Goal: Information Seeking & Learning: Compare options

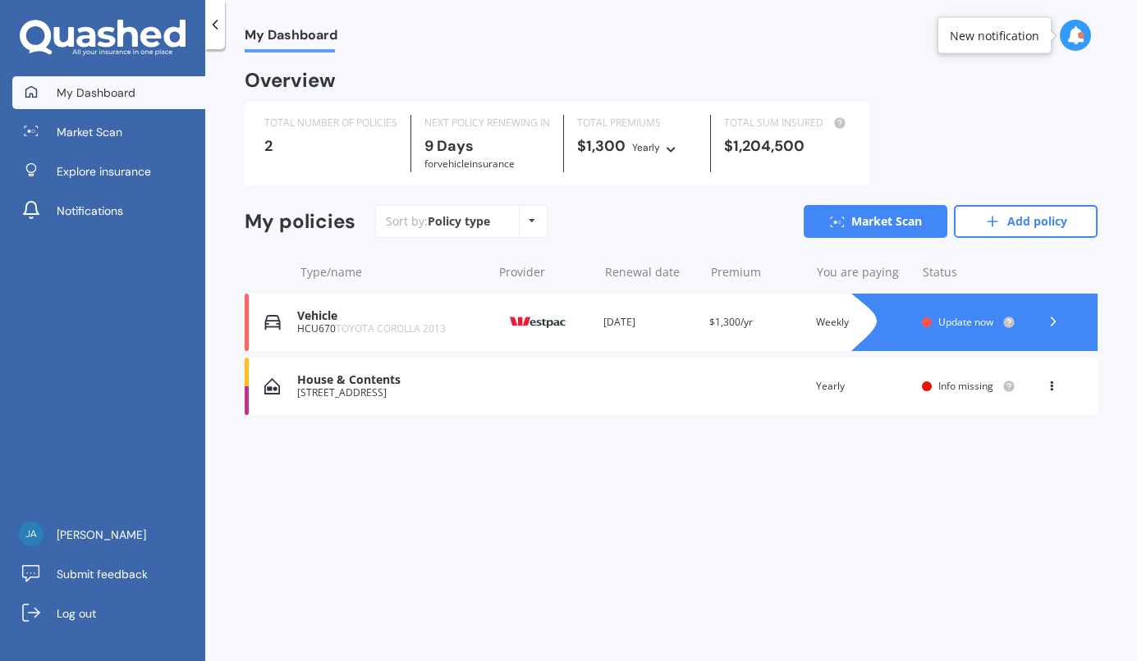
click at [898, 332] on div at bounding box center [990, 322] width 213 height 57
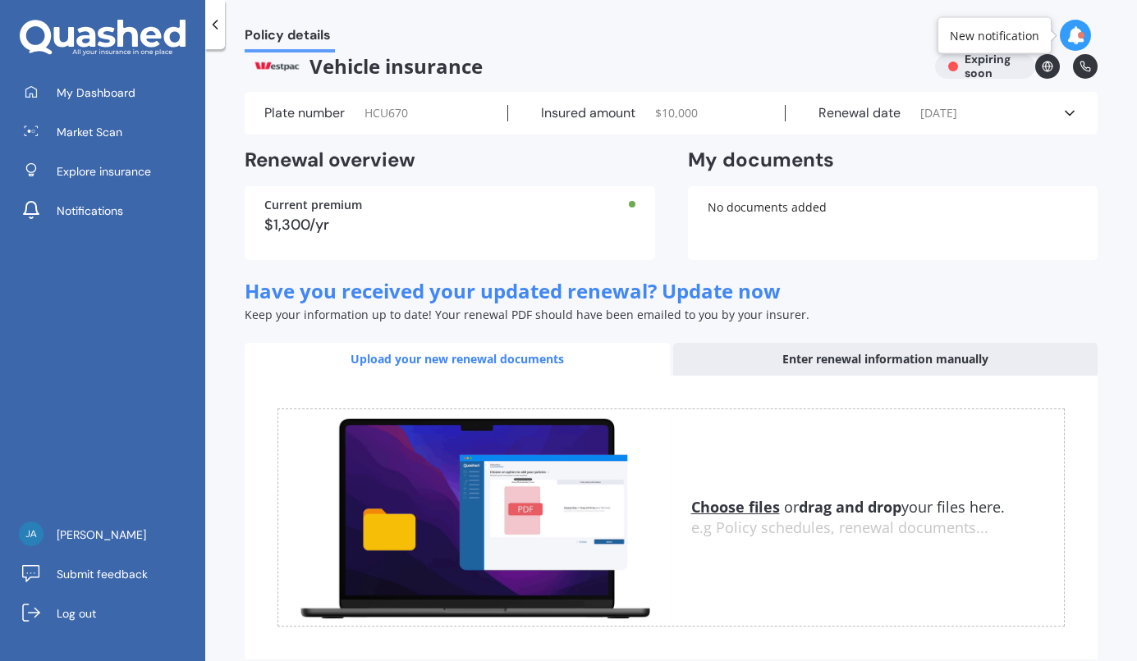
scroll to position [19, 0]
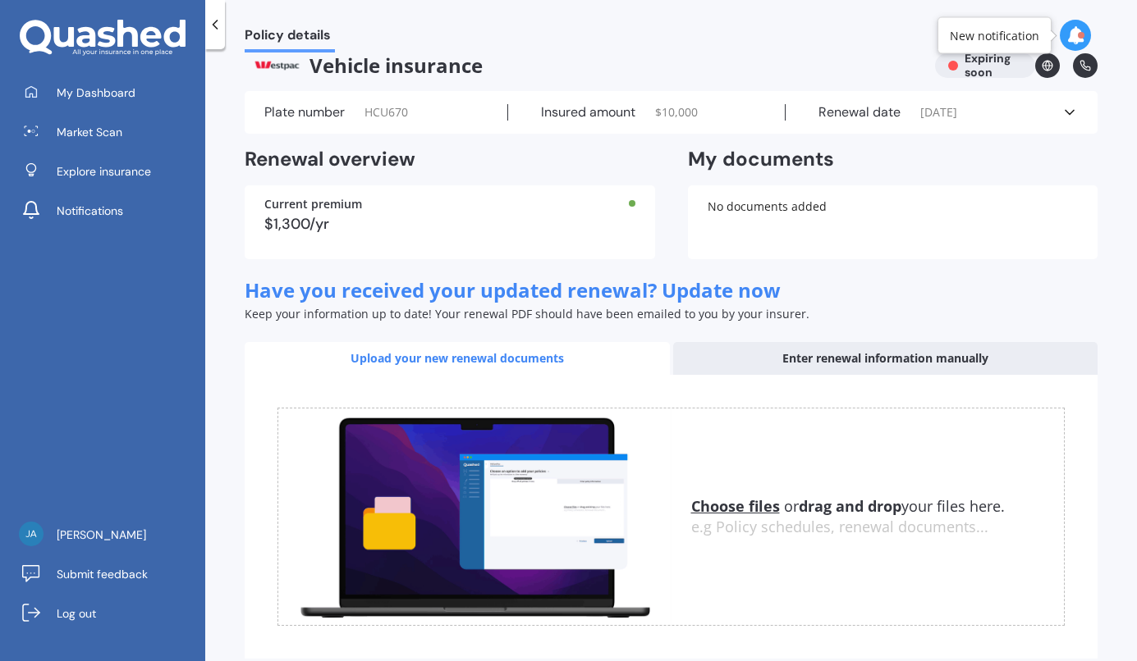
click at [818, 352] on div "Enter renewal information manually" at bounding box center [885, 358] width 425 height 33
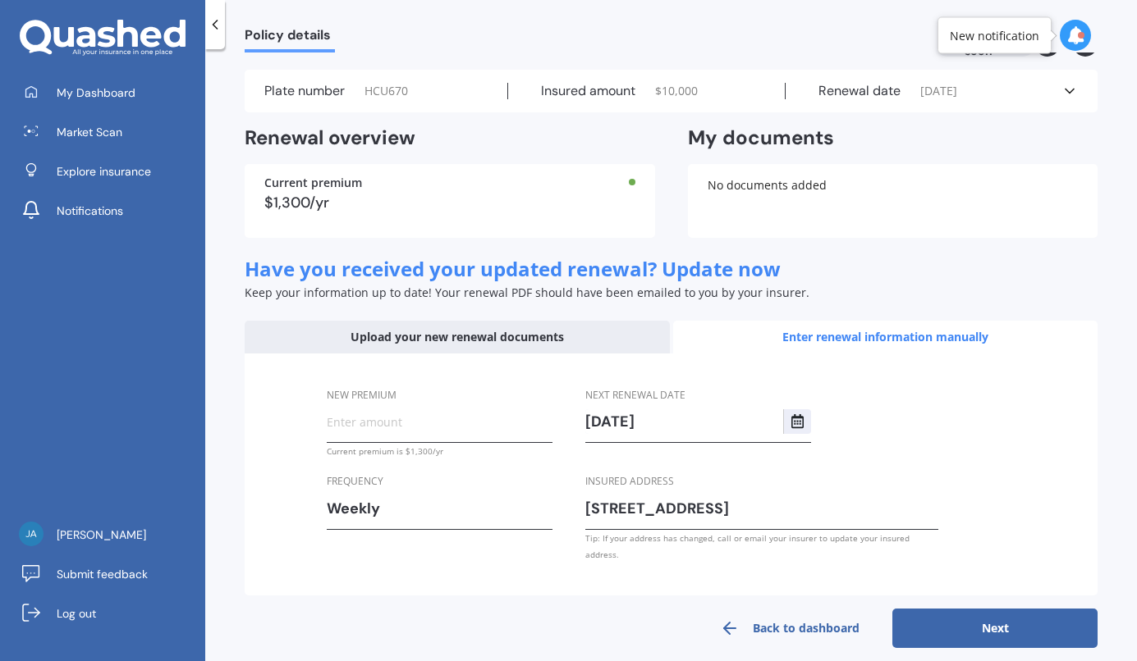
scroll to position [39, 0]
click at [487, 424] on input "New premium" at bounding box center [440, 422] width 226 height 25
type input "$32.80"
click at [398, 512] on div "Weekly" at bounding box center [429, 509] width 204 height 25
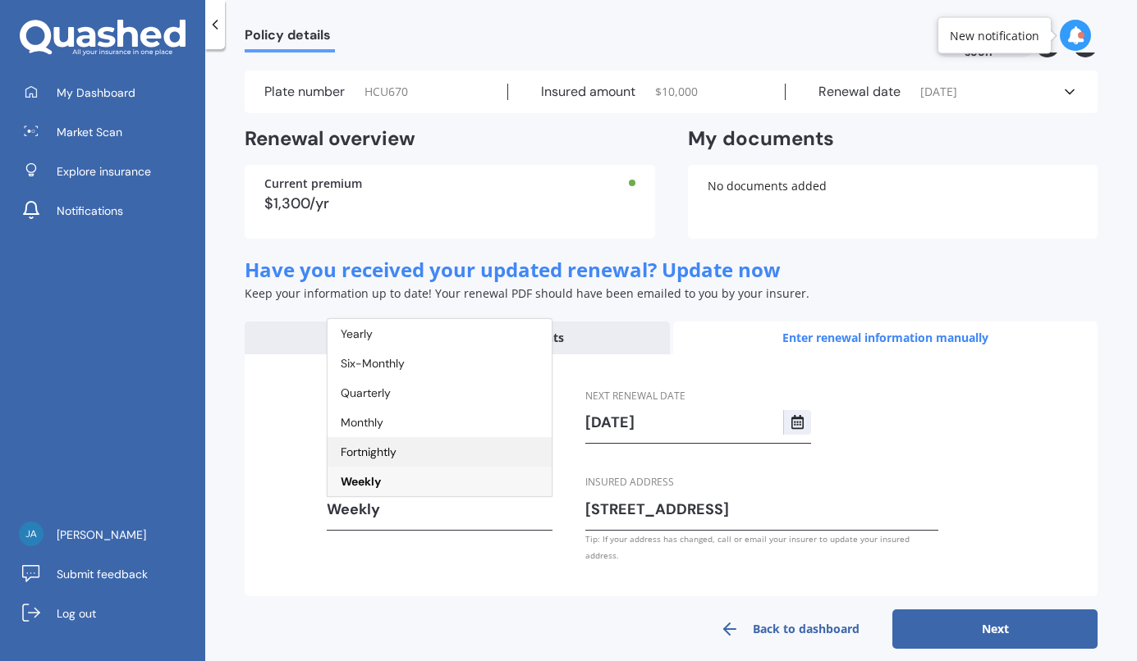
click at [391, 460] on div "Fortnightly" at bounding box center [439, 452] width 224 height 30
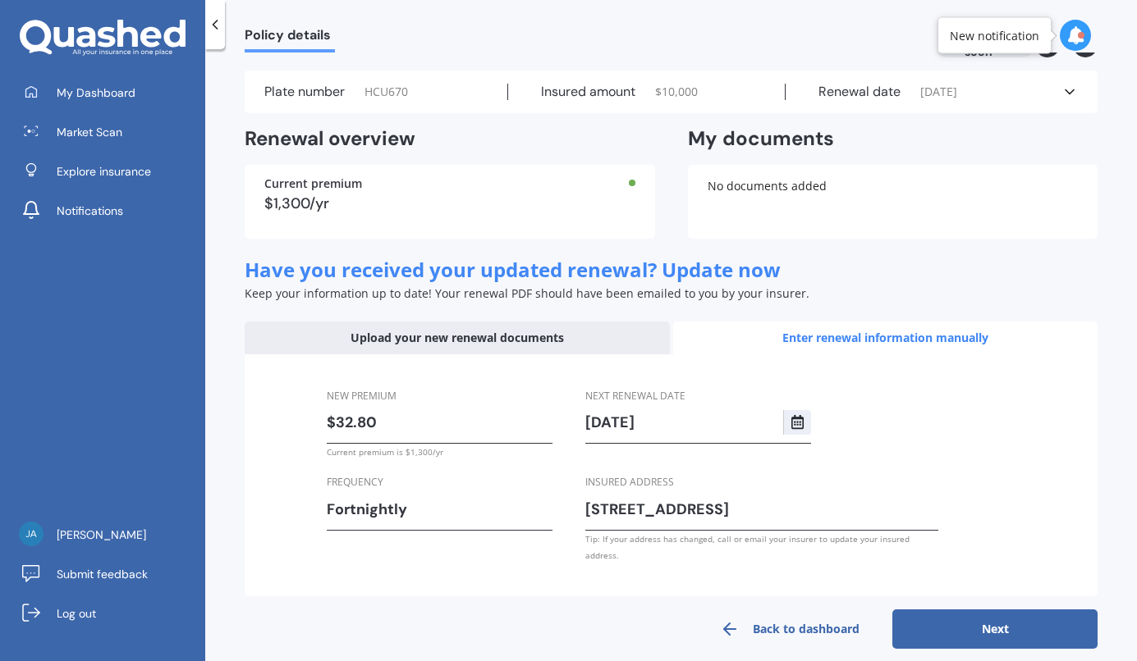
click at [984, 612] on button "Next" at bounding box center [994, 629] width 205 height 39
select select "06"
select select "10"
select select "2026"
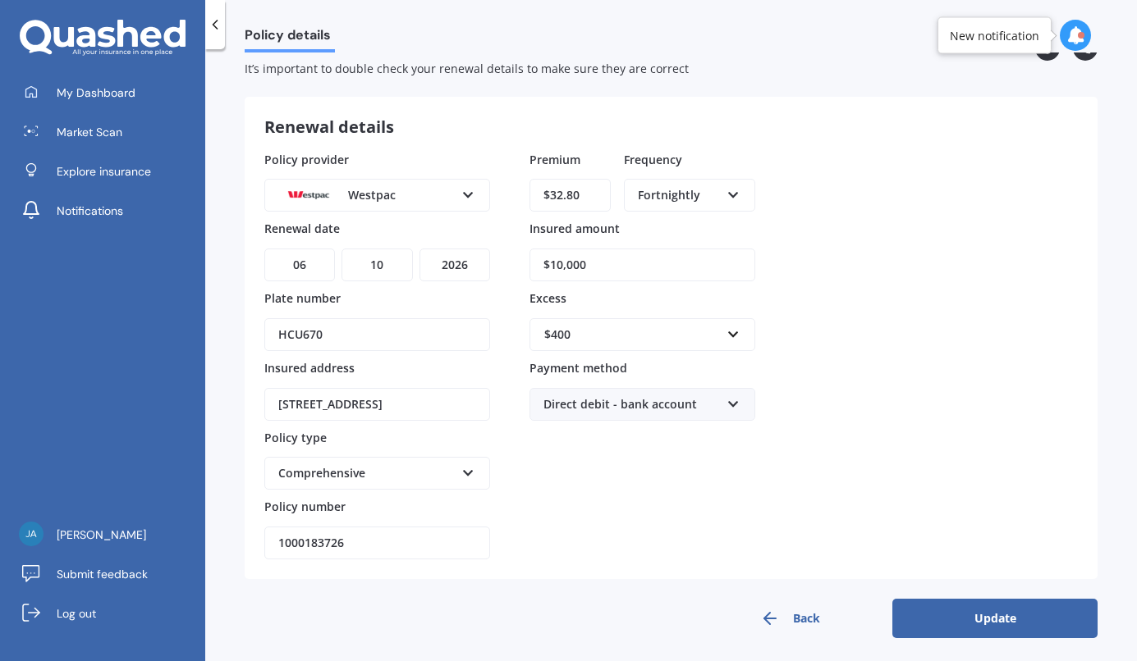
click at [600, 273] on input "$10,000" at bounding box center [642, 265] width 226 height 33
type input "$12,900"
click at [778, 336] on div "Policy provider Westpac AA AMI AMP ANZ ASB [PERSON_NAME] Dowa Ando Assurant Aut…" at bounding box center [670, 356] width 813 height 410
click at [917, 602] on button "Update" at bounding box center [994, 618] width 205 height 39
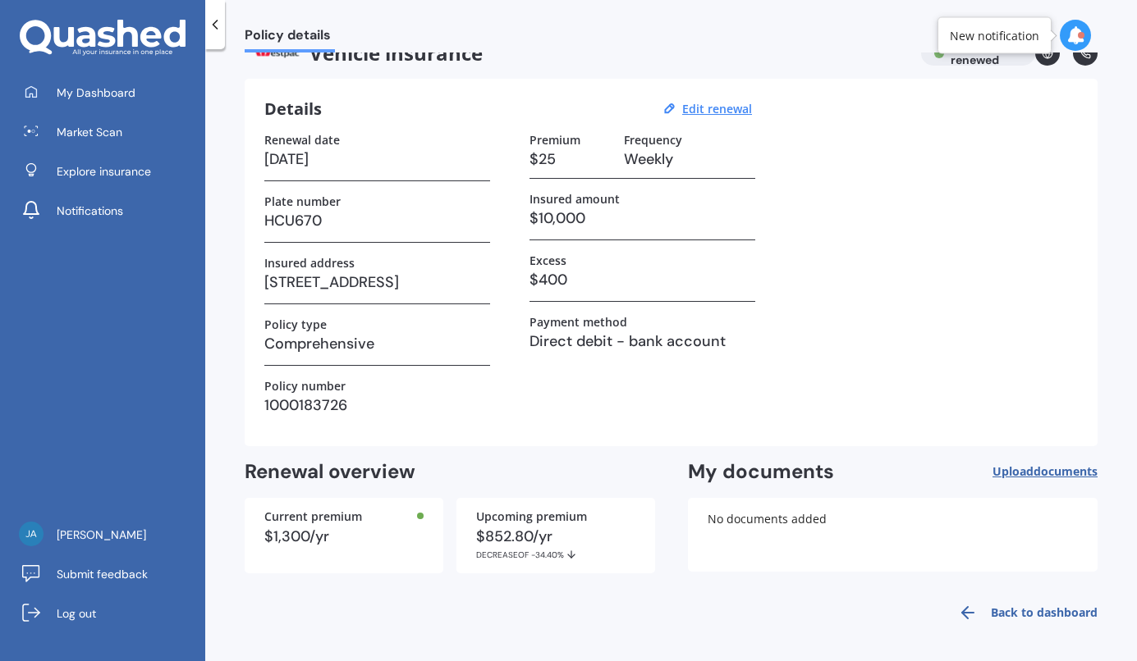
scroll to position [0, 0]
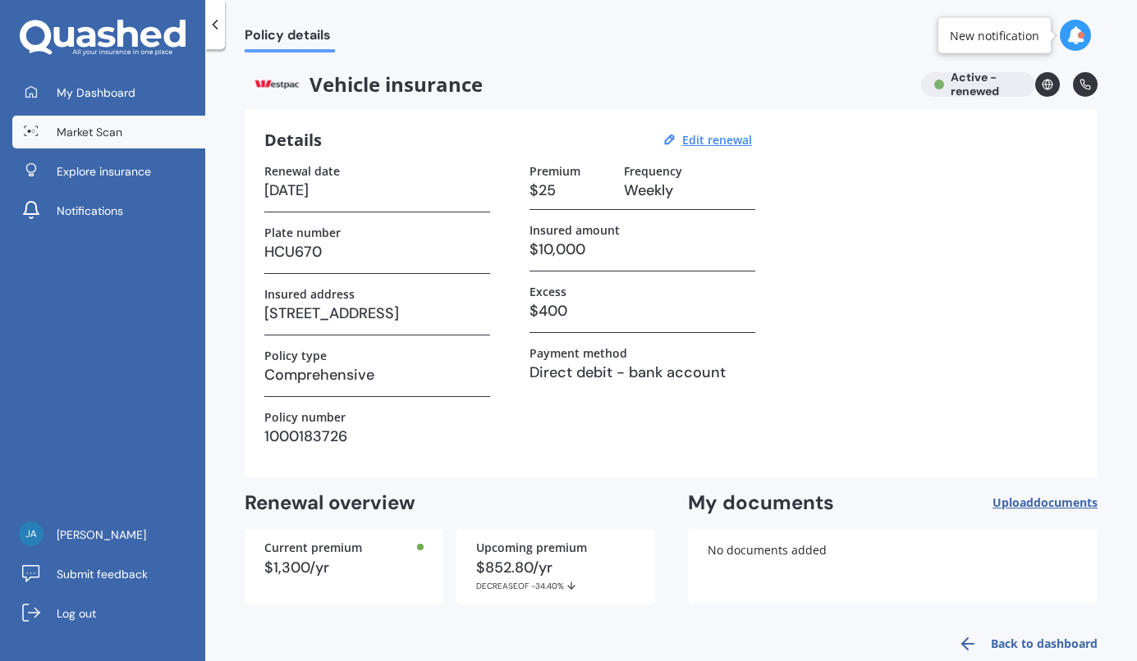
click at [101, 124] on span "Market Scan" at bounding box center [90, 132] width 66 height 16
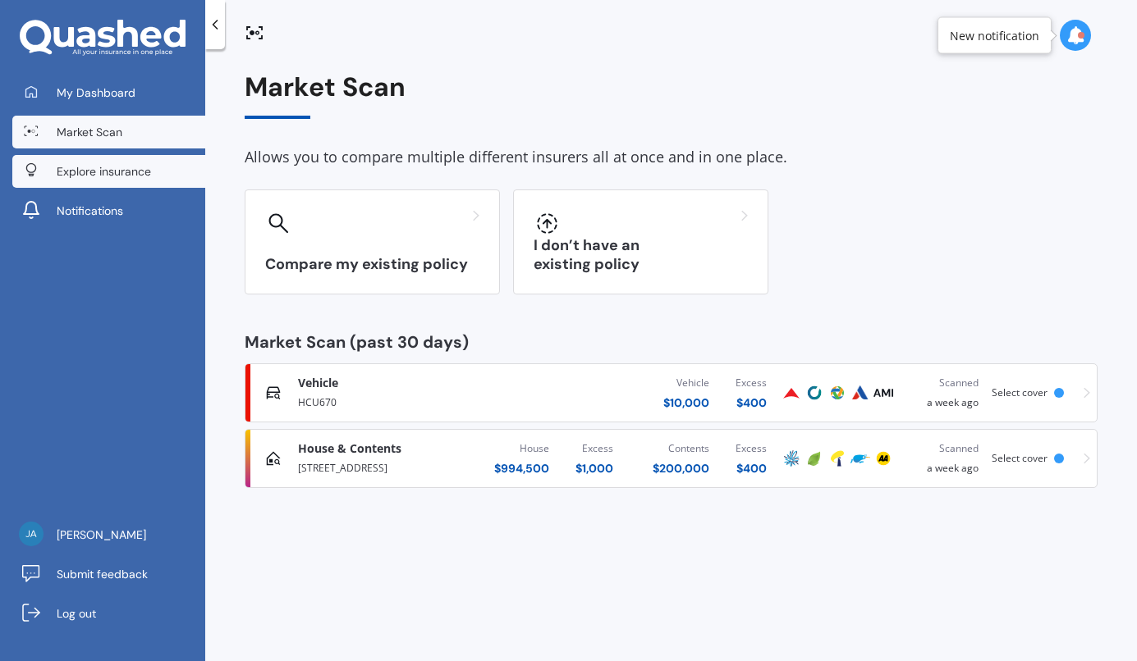
click at [100, 185] on link "Explore insurance" at bounding box center [108, 171] width 193 height 33
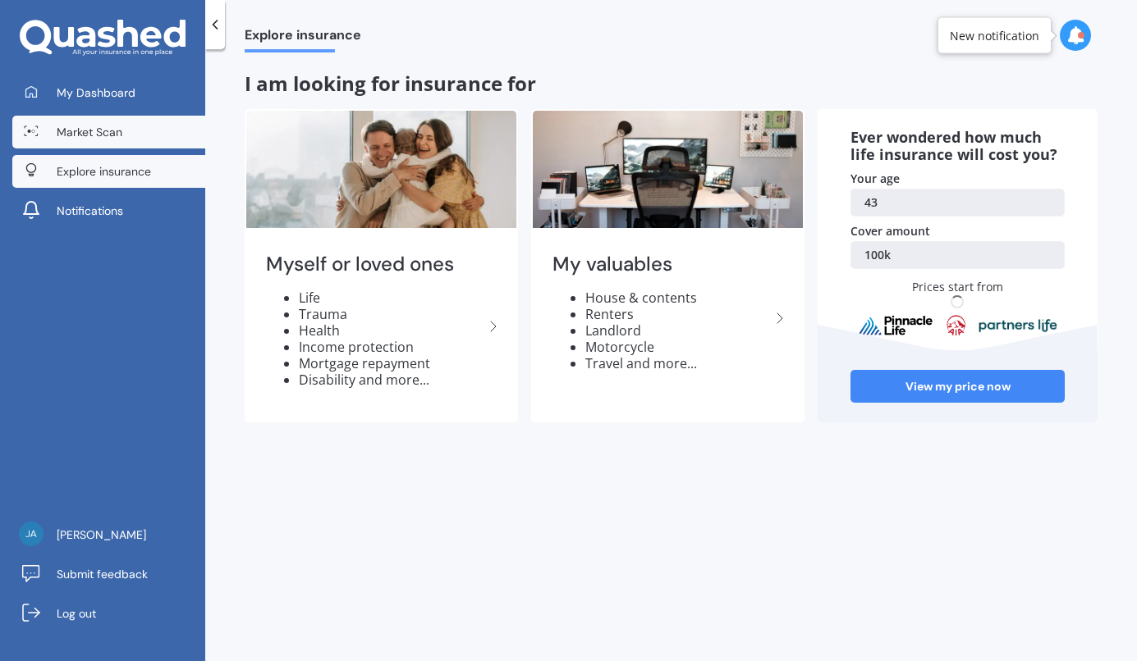
click at [104, 135] on span "Market Scan" at bounding box center [90, 132] width 66 height 16
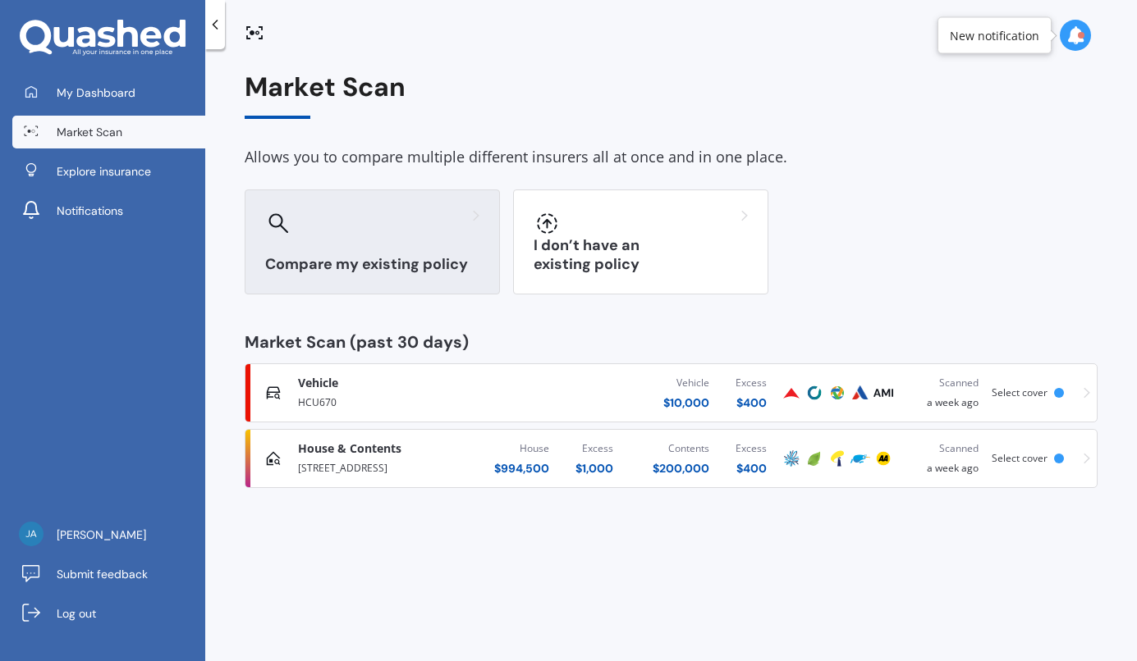
click at [327, 242] on div "Compare my existing policy" at bounding box center [372, 242] width 255 height 105
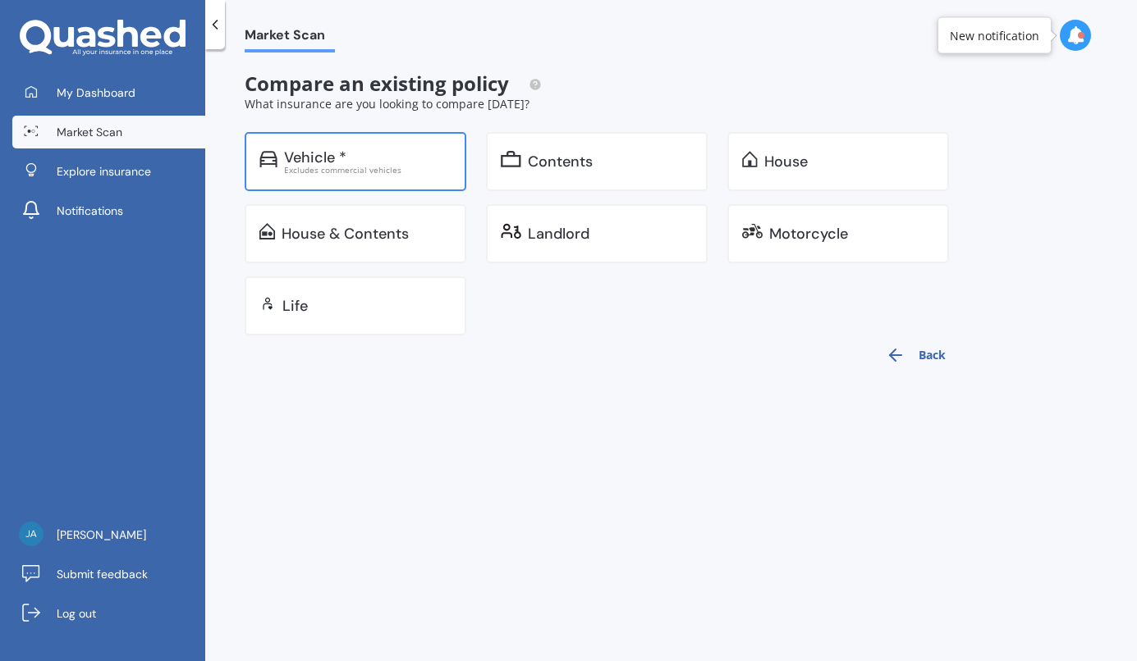
click at [313, 181] on div "Vehicle * Excludes commercial vehicles" at bounding box center [356, 161] width 222 height 59
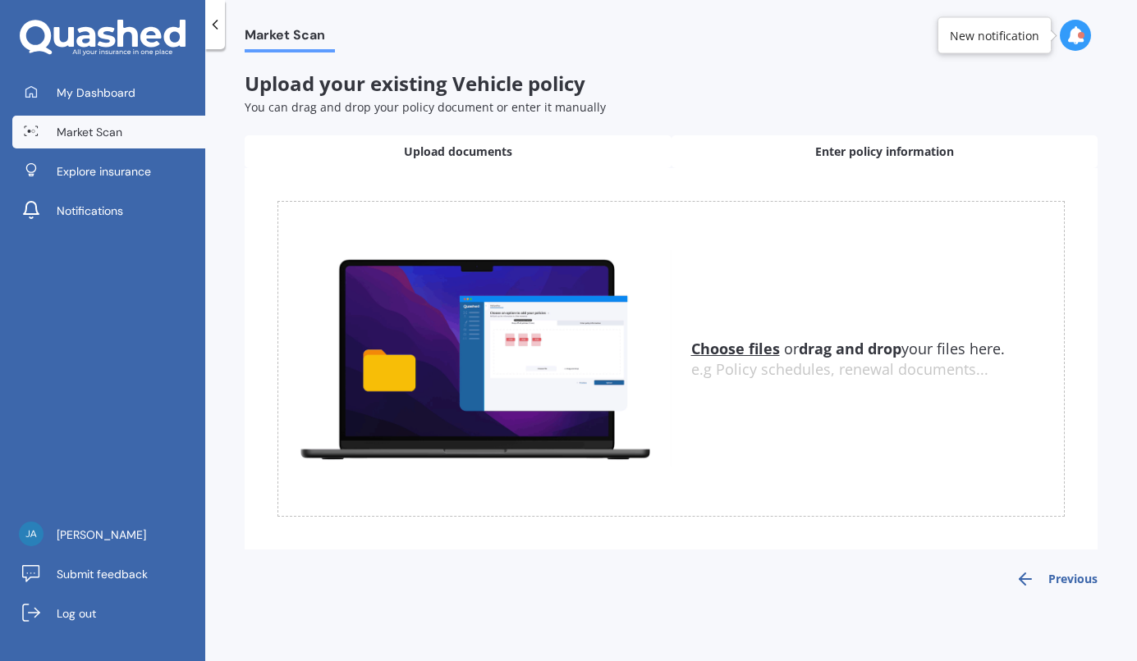
click at [836, 156] on span "Enter policy information" at bounding box center [884, 152] width 139 height 16
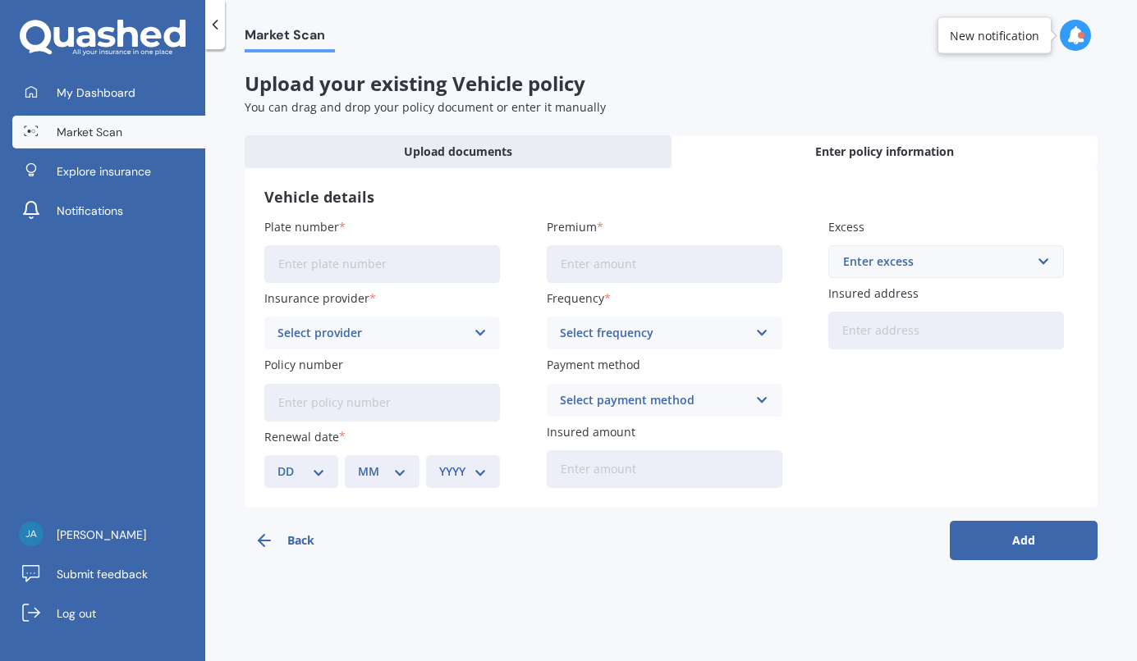
click at [382, 258] on input "Plate number" at bounding box center [382, 264] width 236 height 38
type input "JPZ348"
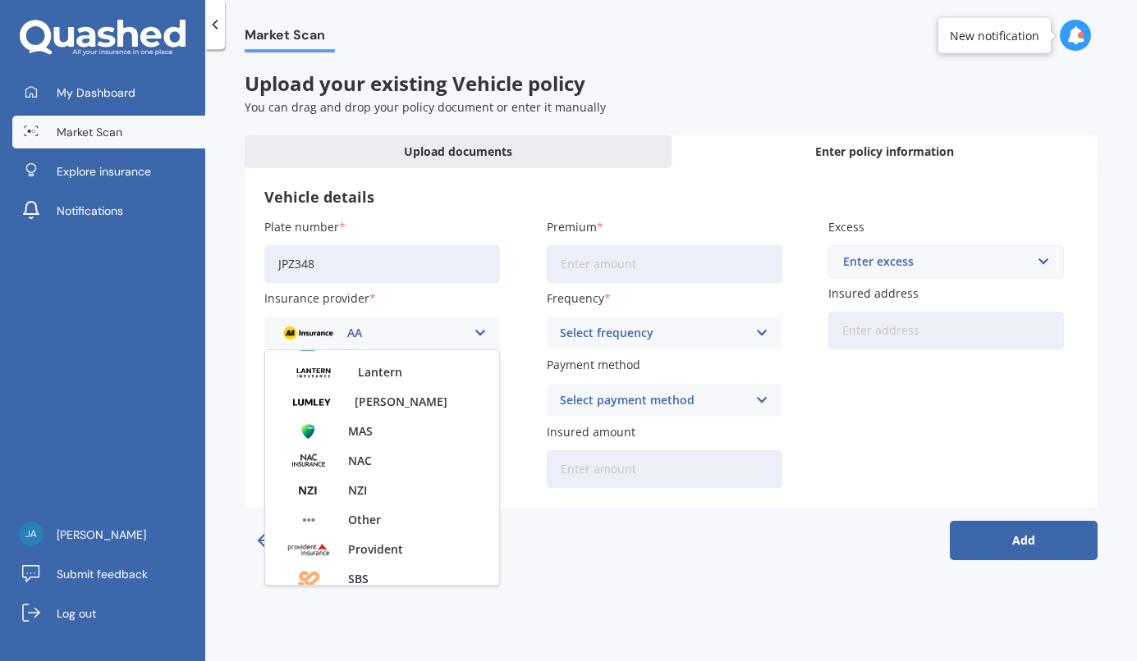
scroll to position [711, 0]
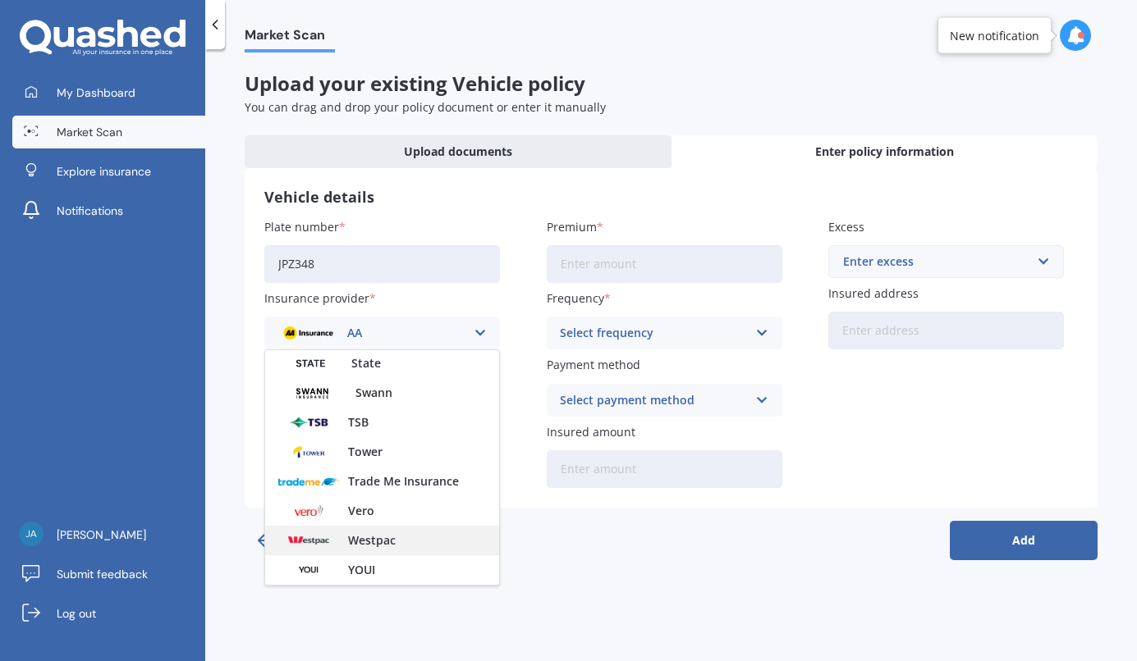
click at [378, 543] on span "Westpac" at bounding box center [372, 540] width 48 height 11
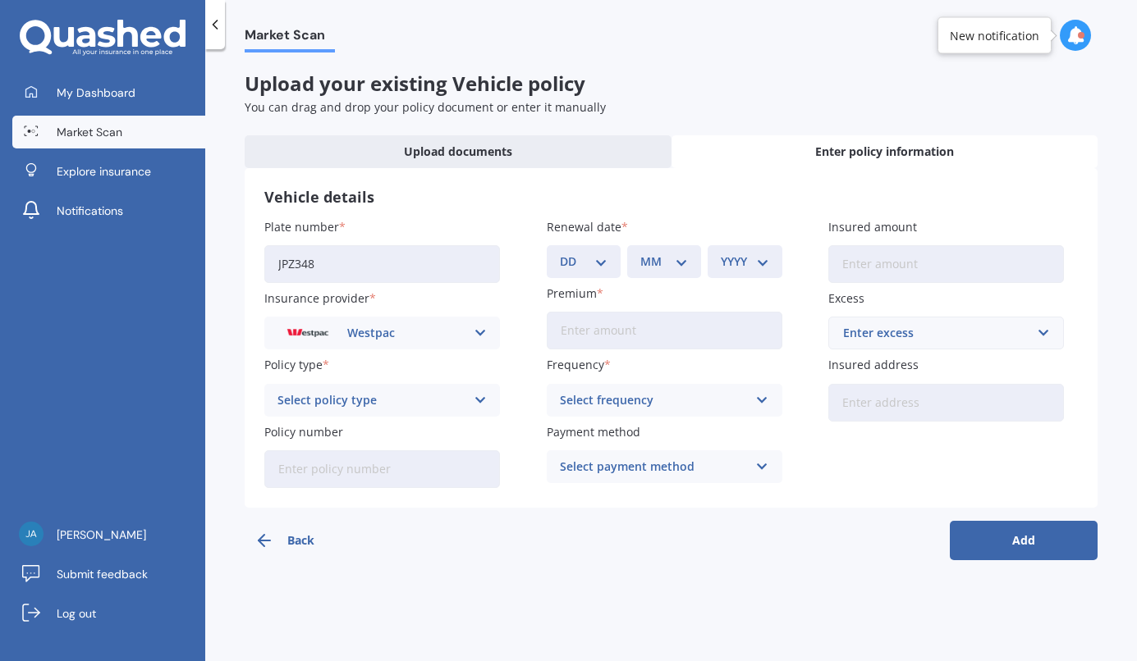
click at [611, 256] on div "DD 01 02 03 04 05 06 07 08 09 10 11 12 13 14 15 16 17 18 19 20 21 22 23 24 25 2…" at bounding box center [584, 261] width 74 height 33
click at [596, 337] on input "Premium" at bounding box center [665, 331] width 236 height 38
type input "$1.00"
click at [860, 266] on input "Insured amount" at bounding box center [946, 264] width 236 height 38
type input "$10,500"
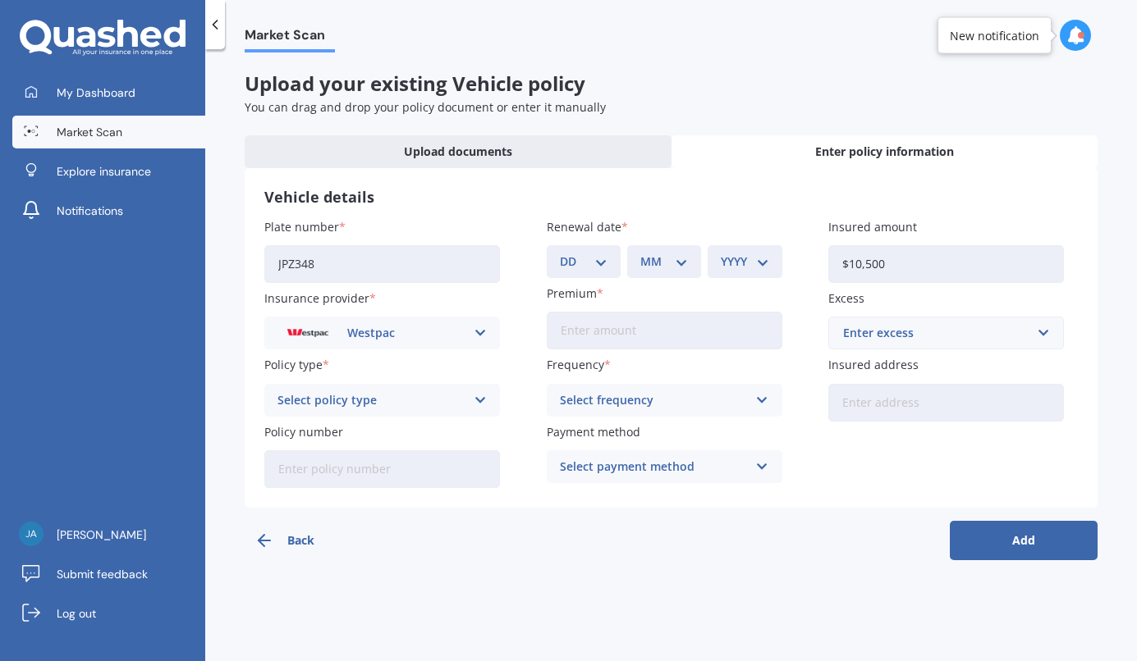
click at [697, 351] on div "Plate number JPZ348 Insurance provider Westpac AA AMI AMP ANZ ASB Aioi Nissay D…" at bounding box center [670, 353] width 813 height 270
click at [679, 337] on input "Premium" at bounding box center [665, 331] width 236 height 38
type input "$20.91"
click at [445, 406] on div "Select policy type" at bounding box center [371, 400] width 188 height 18
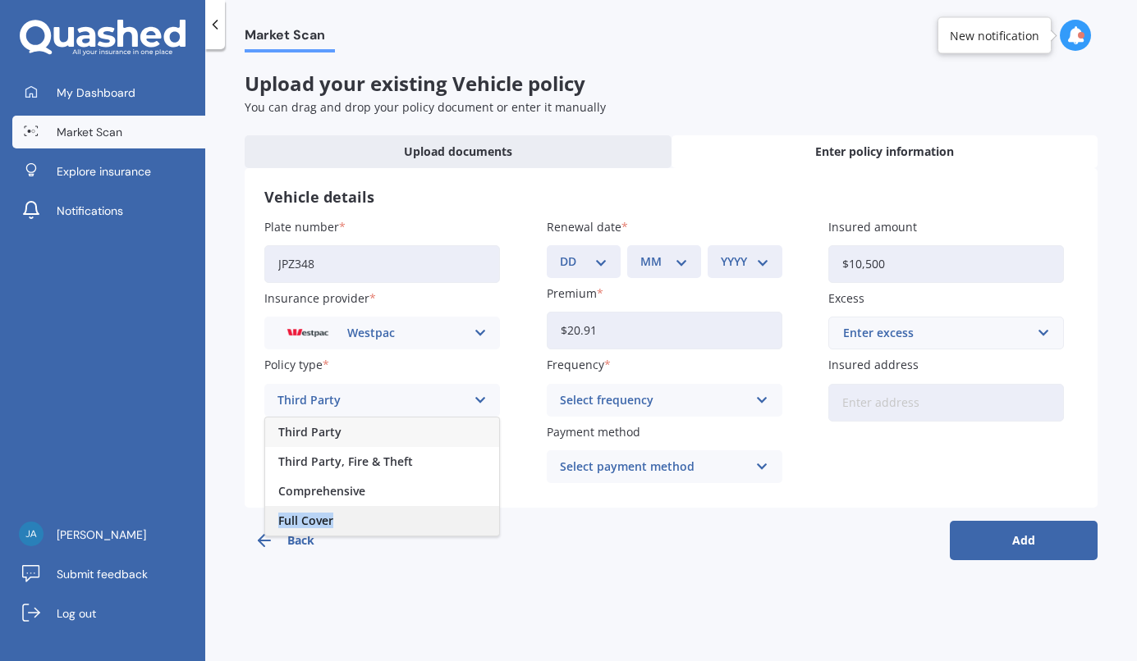
drag, startPoint x: 414, startPoint y: 497, endPoint x: 409, endPoint y: 516, distance: 19.5
click at [409, 516] on div "Third Party Third Party, Fire & Theft Comprehensive Full Cover" at bounding box center [382, 477] width 236 height 120
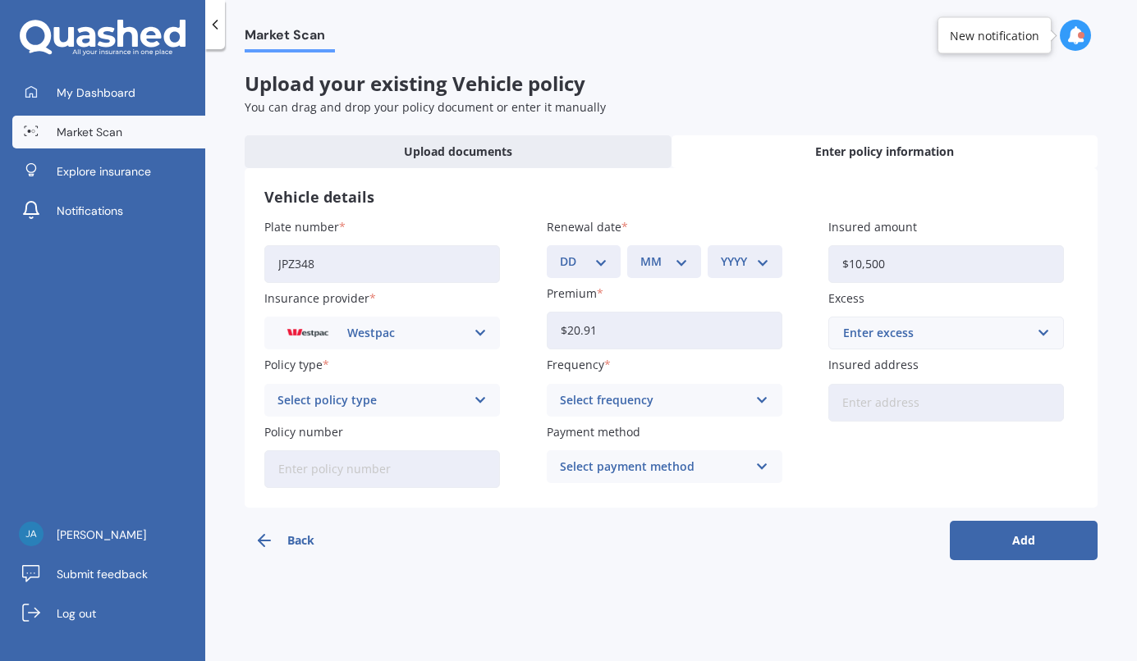
click at [483, 398] on icon at bounding box center [481, 400] width 14 height 18
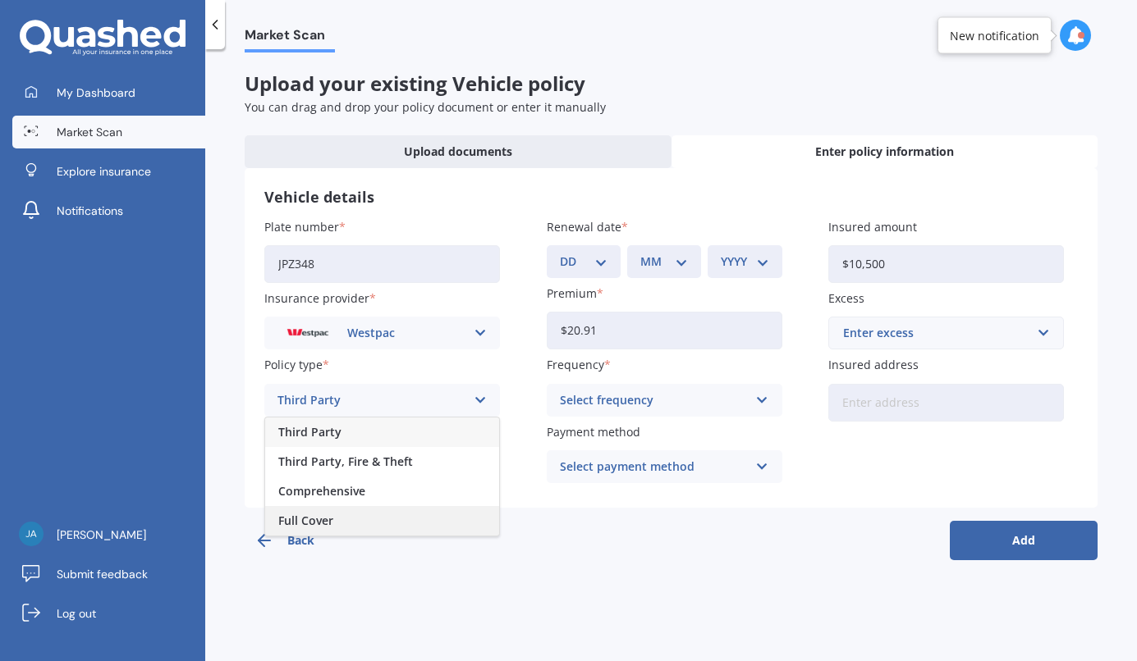
click at [353, 515] on div "Full Cover" at bounding box center [382, 521] width 234 height 30
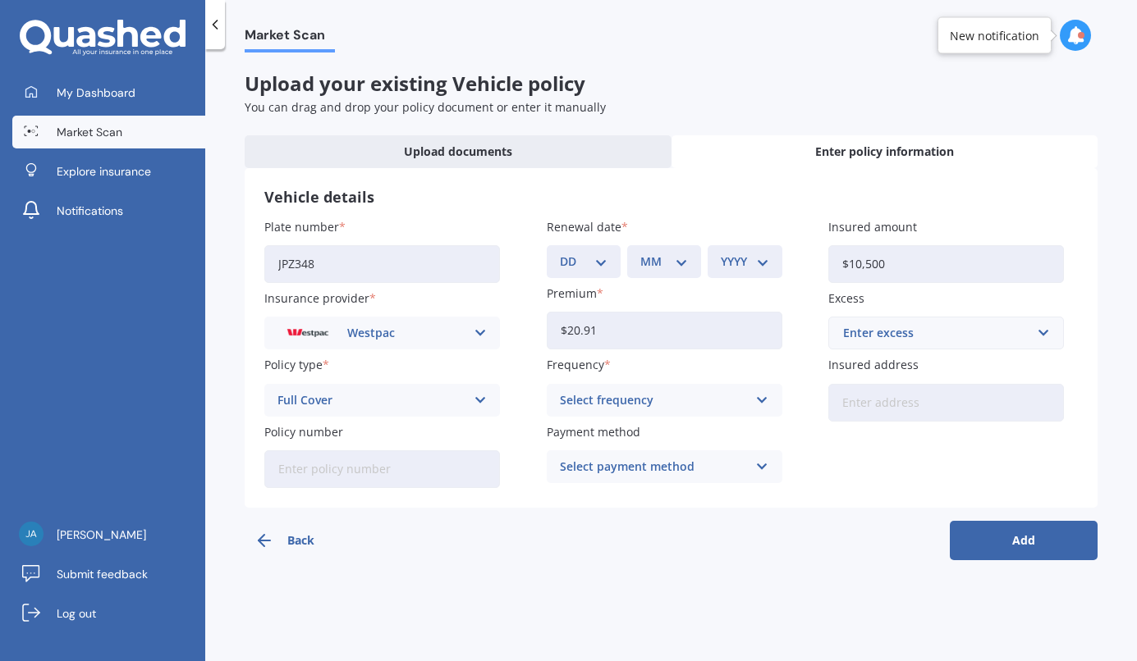
click at [672, 405] on div "Select frequency" at bounding box center [654, 400] width 188 height 18
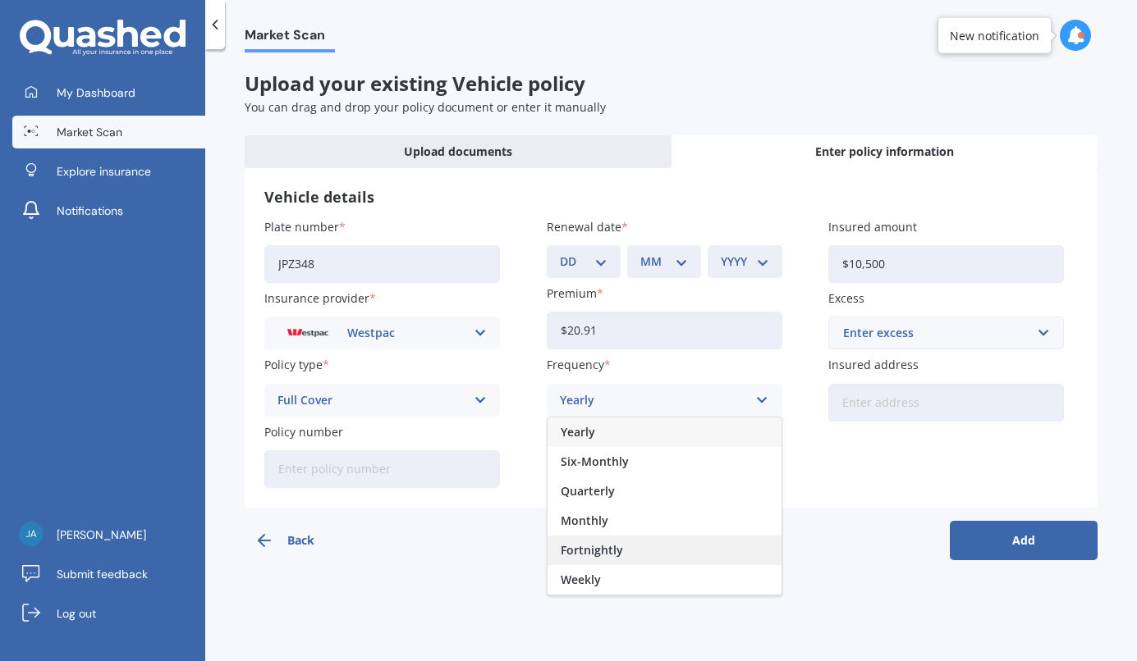
click at [616, 556] on span "Fortnightly" at bounding box center [592, 550] width 62 height 11
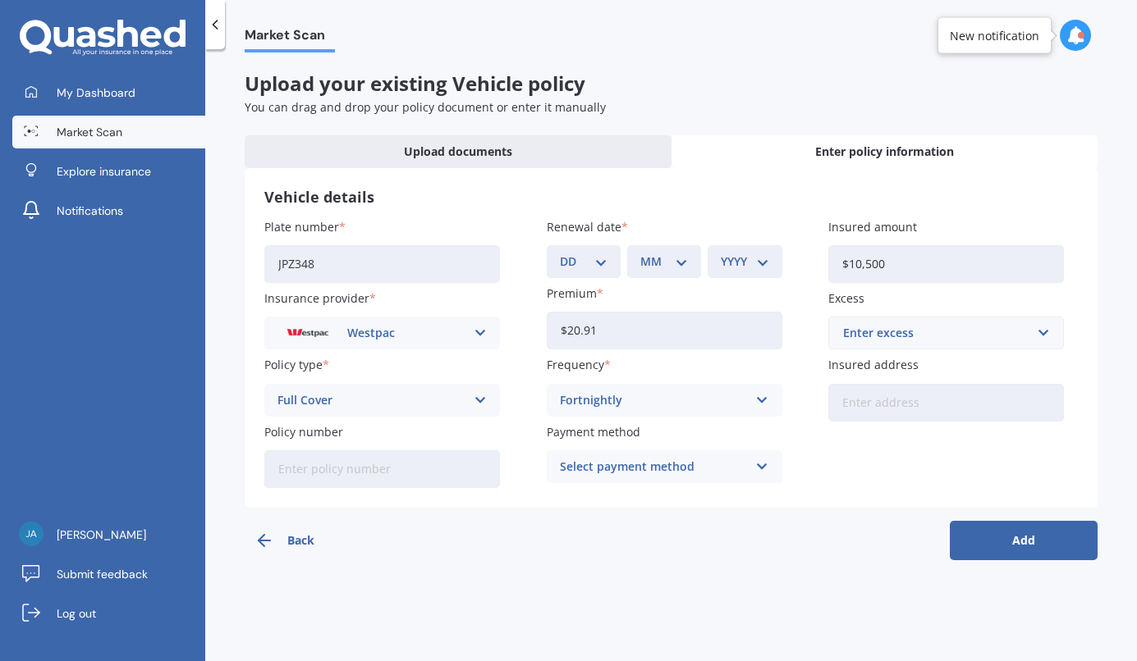
click at [433, 474] on input "Policy number" at bounding box center [382, 470] width 236 height 38
paste input "1000226164"
type input "1000226164"
click at [618, 483] on div "Select payment method Direct debit - bank account Direct debit - credit/debit c…" at bounding box center [665, 467] width 236 height 33
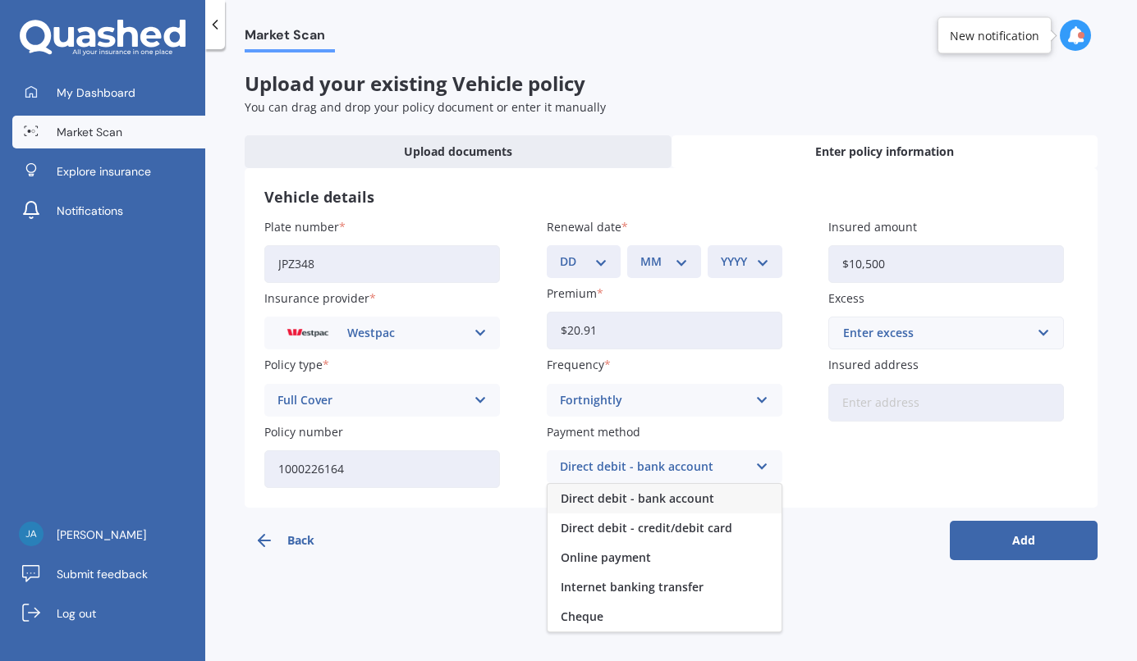
click at [638, 498] on span "Direct debit - bank account" at bounding box center [637, 498] width 153 height 11
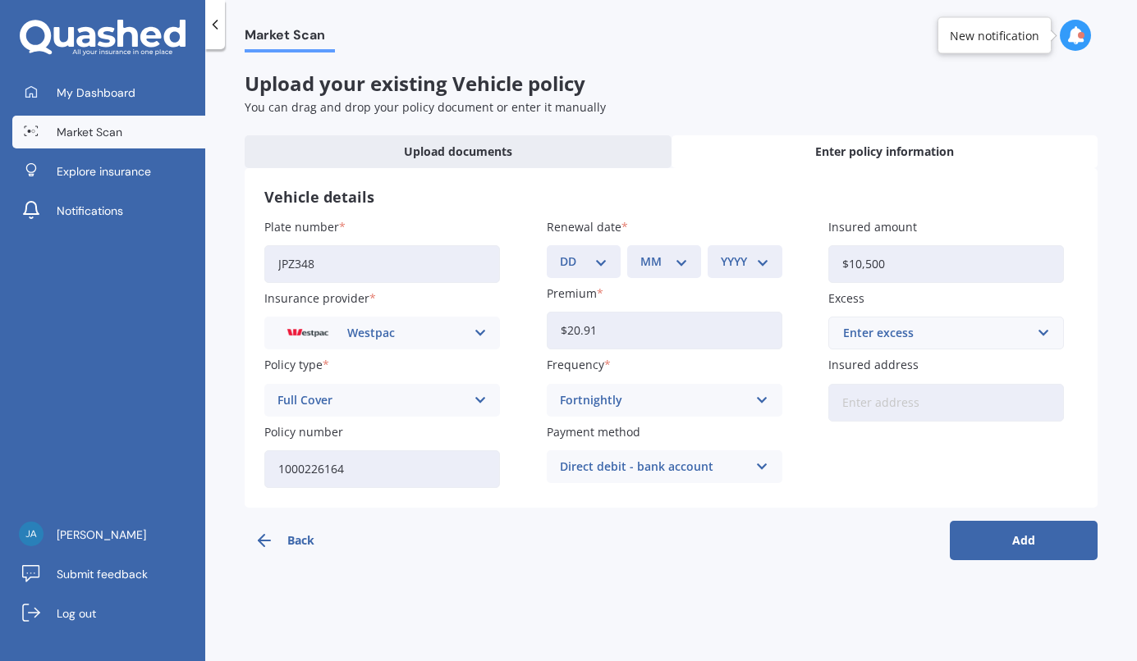
click at [921, 387] on input "Insured address" at bounding box center [946, 403] width 236 height 38
type input "[STREET_ADDRESS]"
click at [1005, 551] on button "Add" at bounding box center [1024, 540] width 148 height 39
click at [606, 270] on select "DD 01 02 03 04 05 06 07 08 09 10 11 12 13 14 15 16 17 18 19 20 21 22 23 24 25 2…" at bounding box center [593, 262] width 41 height 18
select select "01"
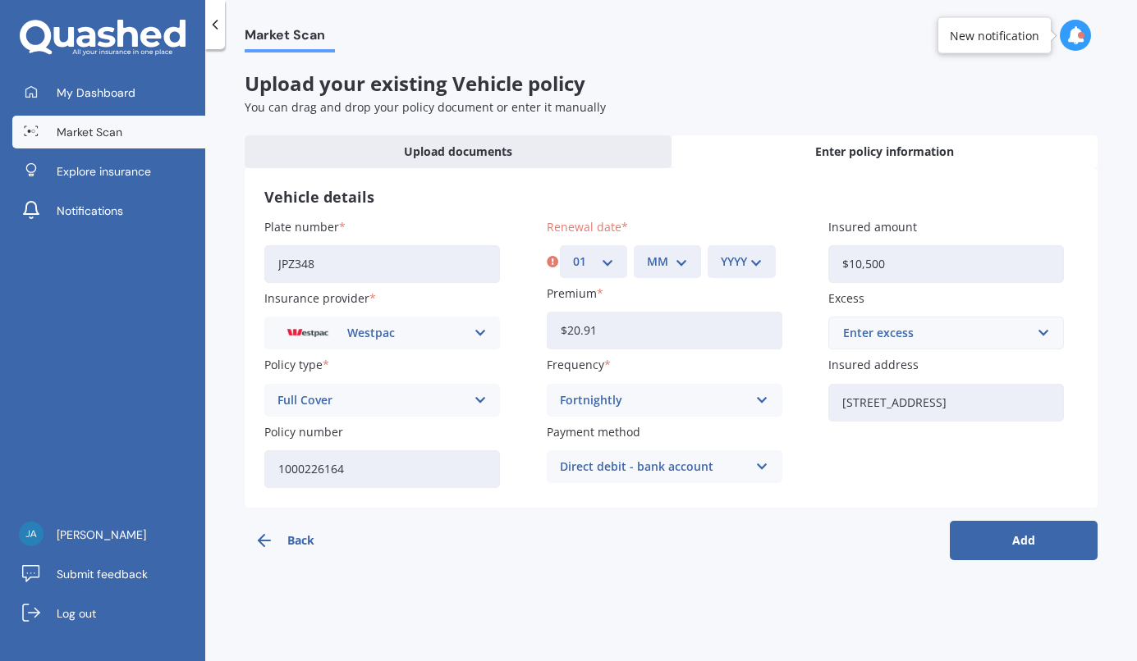
click at [573, 253] on select "DD 01 02 03 04 05 06 07 08 09 10 11 12 13 14 15 16 17 18 19 20 21 22 23 24 25 2…" at bounding box center [593, 262] width 41 height 18
click at [661, 268] on select "MM 01 02 03 04 05 06 07 08 09 10 11 12" at bounding box center [667, 262] width 41 height 18
select select "10"
click at [647, 253] on select "MM 01 02 03 04 05 06 07 08 09 10 11 12" at bounding box center [667, 262] width 41 height 18
click at [724, 268] on select "YYYY 2027 2026 2025 2024 2023 2022 2021 2020 2019 2018 2017 2016 2015 2014 2013…" at bounding box center [741, 262] width 41 height 18
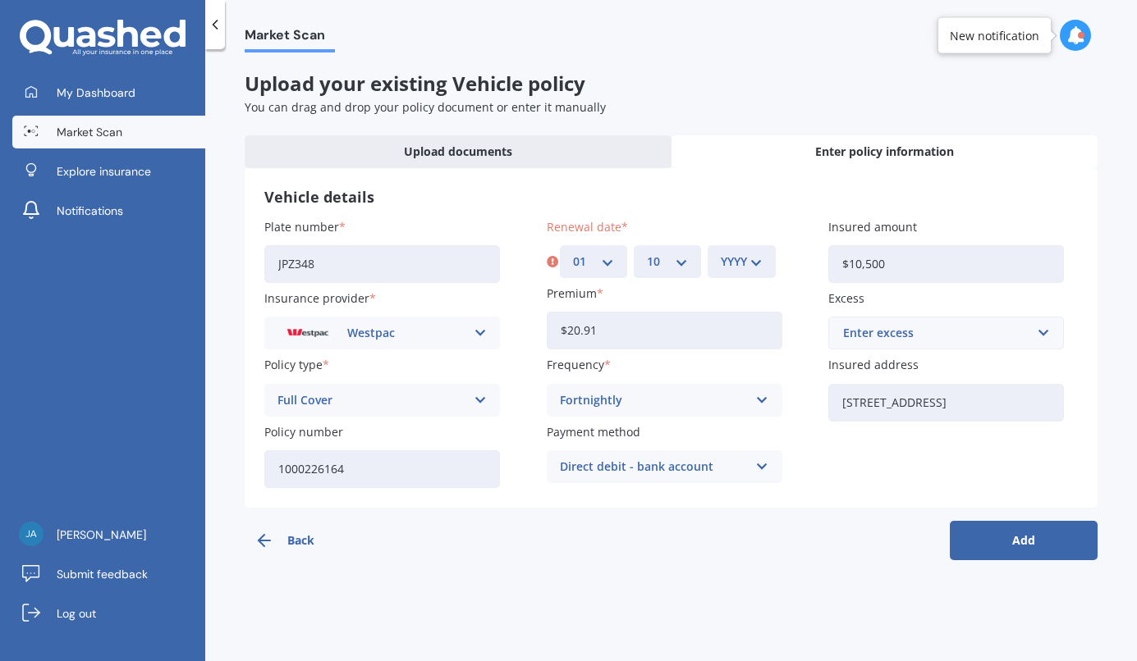
select select "2025"
click at [721, 253] on select "YYYY 2027 2026 2025 2024 2023 2022 2021 2020 2019 2018 2017 2016 2015 2014 2013…" at bounding box center [741, 262] width 41 height 18
click at [1031, 545] on button "Add" at bounding box center [1024, 540] width 148 height 39
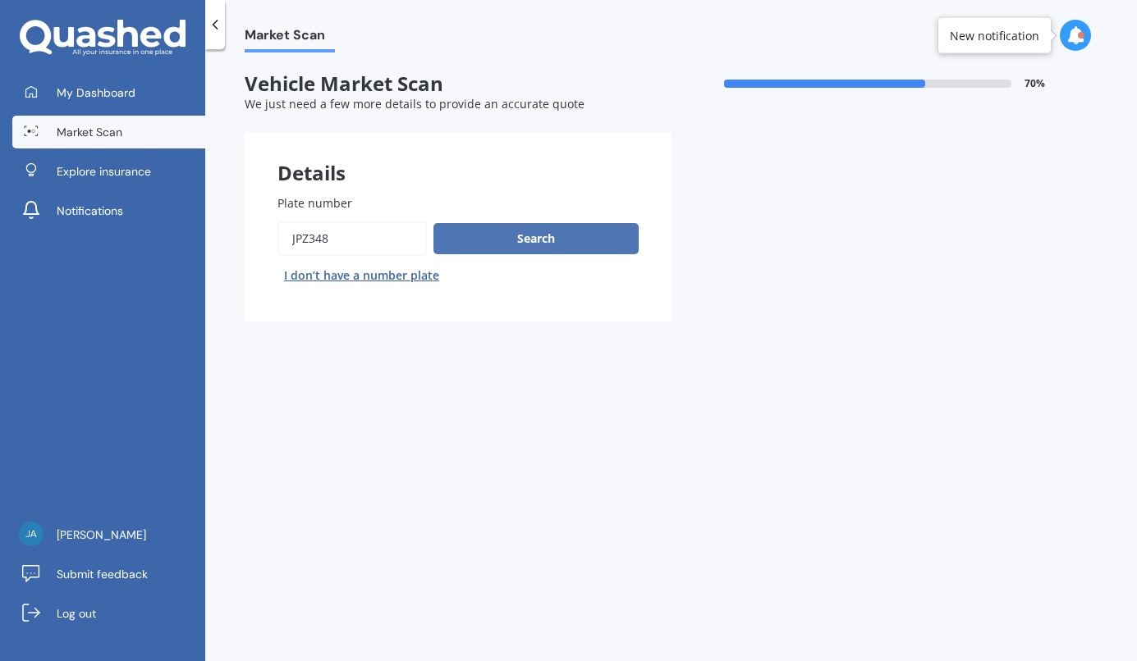
click at [534, 240] on button "Search" at bounding box center [535, 238] width 205 height 31
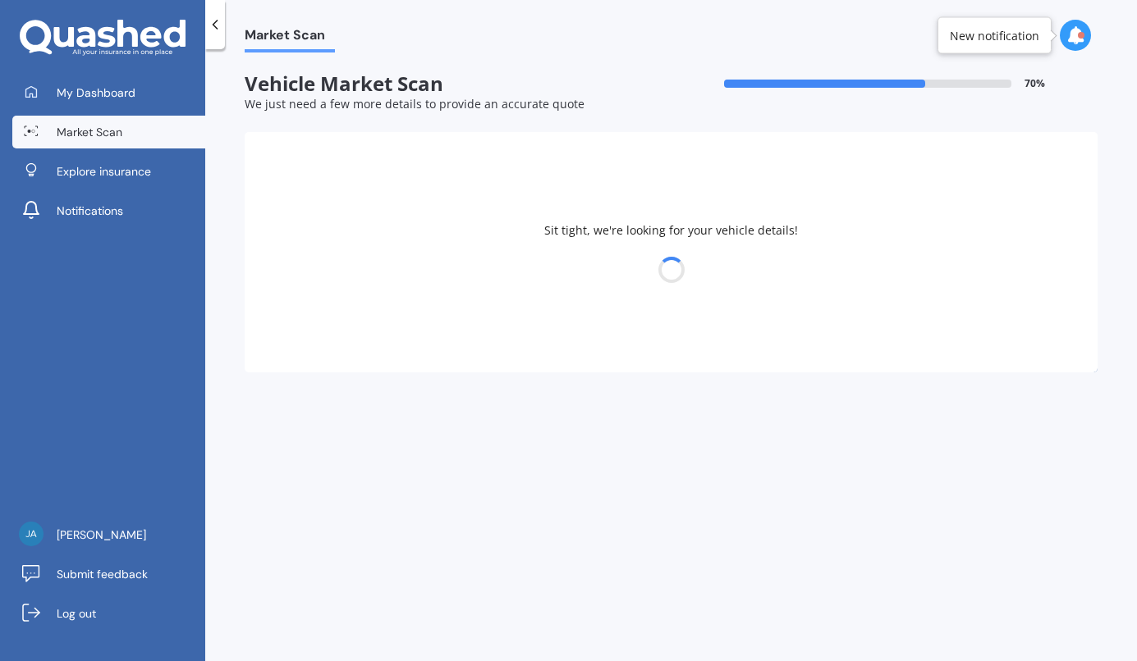
select select "HOLDEN"
select select "[US_STATE]"
select select "10"
select select "01"
select select "1982"
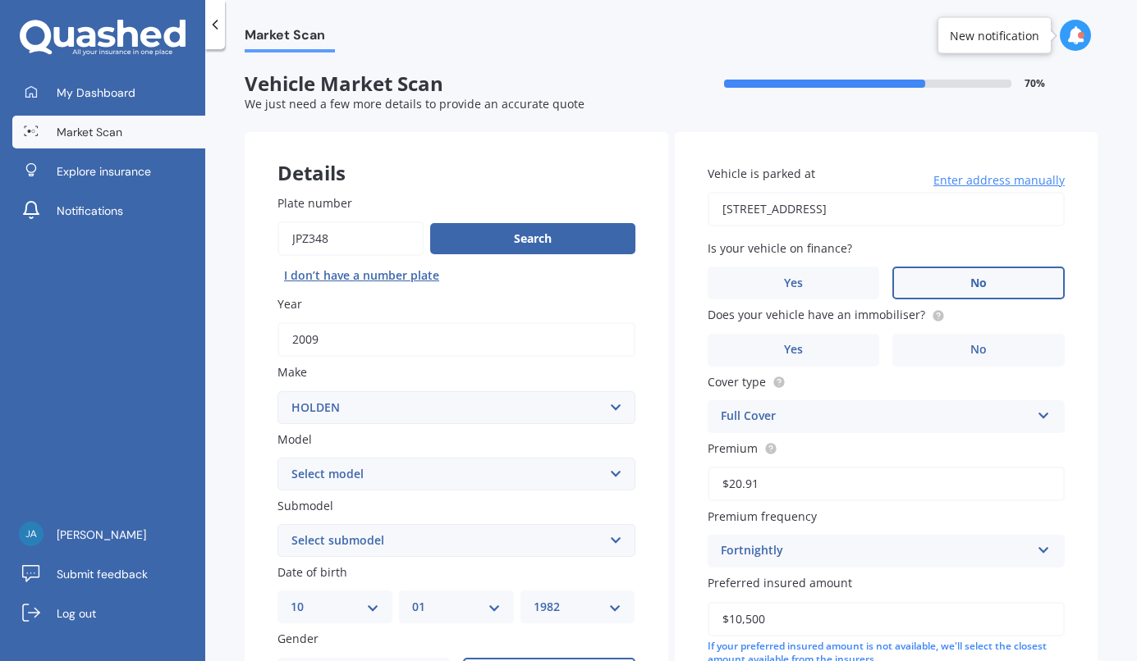
click at [977, 274] on label "No" at bounding box center [978, 283] width 172 height 33
click at [0, 0] on input "No" at bounding box center [0, 0] width 0 height 0
click at [845, 358] on label "Yes" at bounding box center [793, 350] width 172 height 33
click at [0, 0] on input "Yes" at bounding box center [0, 0] width 0 height 0
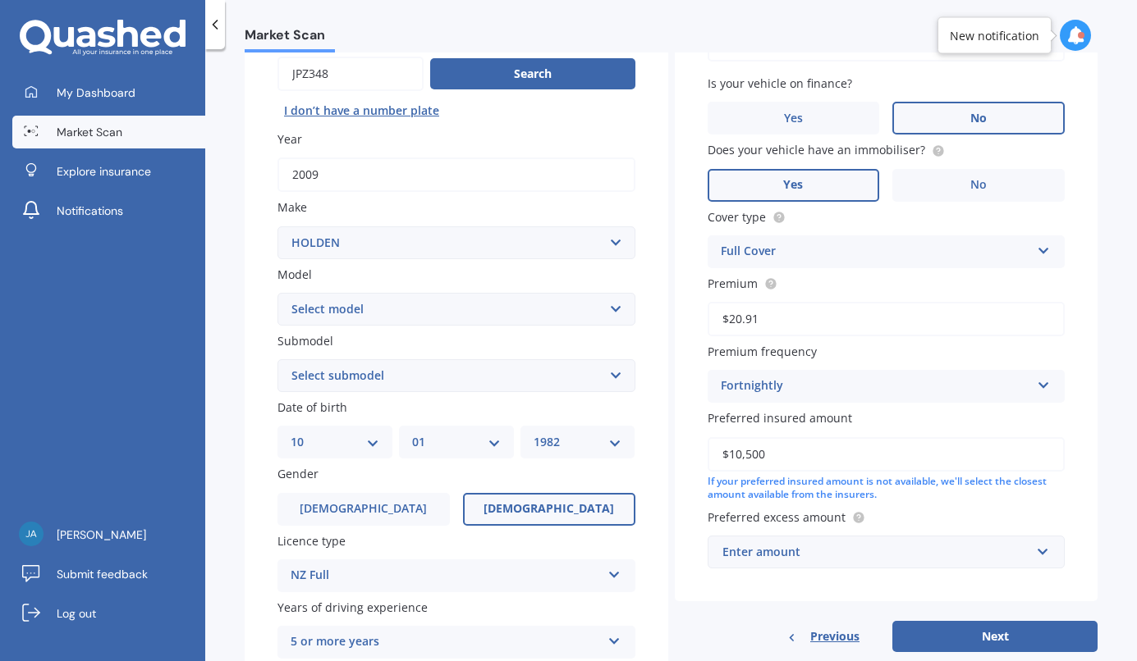
scroll to position [166, 0]
click at [384, 447] on div "DD 01 02 03 04 05 06 07 08 09 10 11 12 13 14 15 16 17 18 19 20 21 22 23 24 25 2…" at bounding box center [334, 441] width 115 height 33
click at [375, 439] on select "DD 01 02 03 04 05 06 07 08 09 10 11 12 13 14 15 16 17 18 19 20 21 22 23 24 25 2…" at bounding box center [335, 441] width 89 height 18
select select "17"
click at [291, 435] on select "DD 01 02 03 04 05 06 07 08 09 10 11 12 13 14 15 16 17 18 19 20 21 22 23 24 25 2…" at bounding box center [335, 441] width 89 height 18
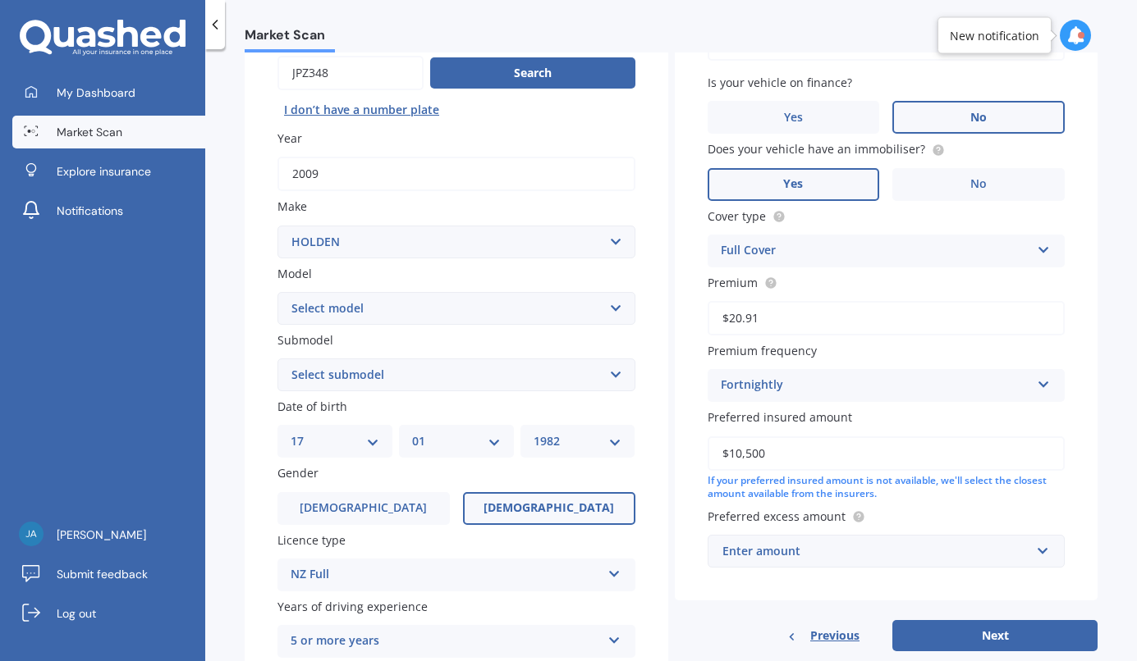
click at [420, 447] on select "MM 01 02 03 04 05 06 07 08 09 10 11 12" at bounding box center [456, 441] width 89 height 18
select select "04"
click at [412, 435] on select "MM 01 02 03 04 05 06 07 08 09 10 11 12" at bounding box center [456, 441] width 89 height 18
click at [613, 439] on select "YYYY 2025 2024 2023 2022 2021 2020 2019 2018 2017 2016 2015 2014 2013 2012 2011…" at bounding box center [577, 441] width 89 height 18
select select "1973"
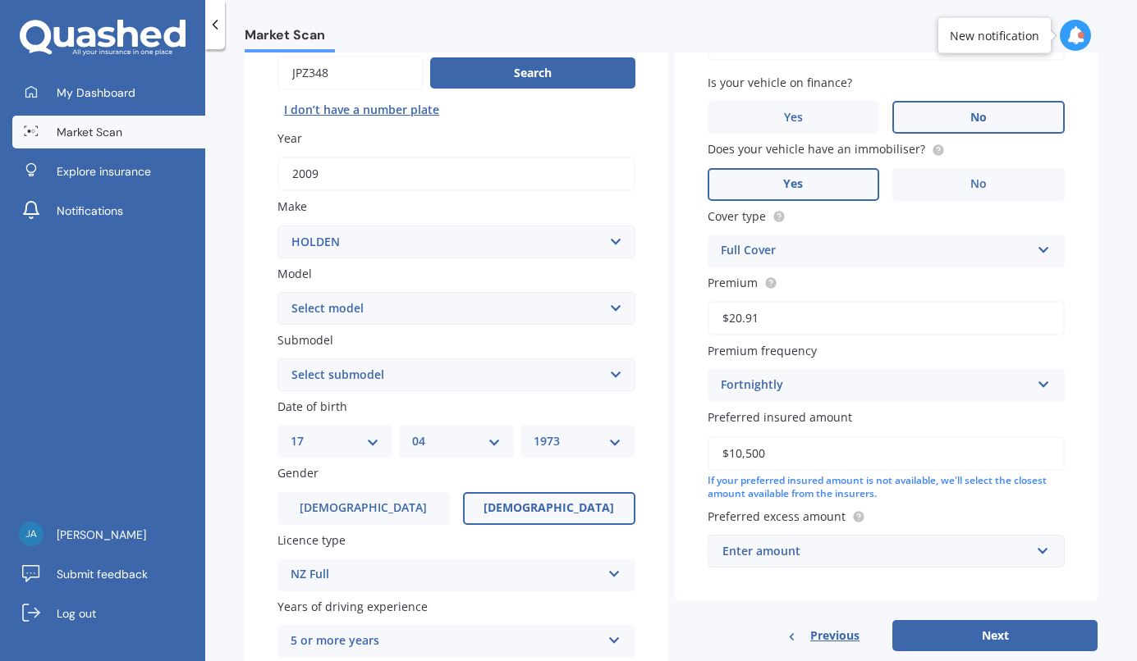
click at [533, 435] on select "YYYY 2025 2024 2023 2022 2021 2020 2019 2018 2017 2016 2015 2014 2013 2012 2011…" at bounding box center [577, 441] width 89 height 18
click at [420, 501] on label "[DEMOGRAPHIC_DATA]" at bounding box center [363, 508] width 172 height 33
click at [0, 0] on input "[DEMOGRAPHIC_DATA]" at bounding box center [0, 0] width 0 height 0
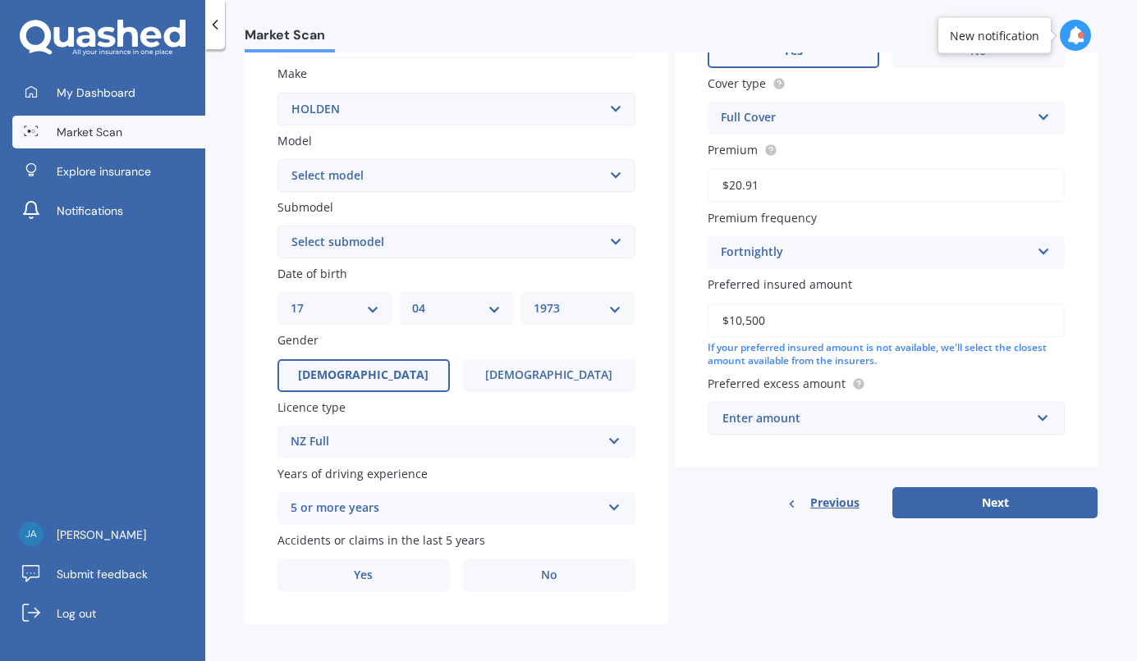
scroll to position [300, 0]
click at [420, 501] on div "5 or more years 5 or more years 4 years 3 years 2 years 1 year" at bounding box center [456, 508] width 358 height 33
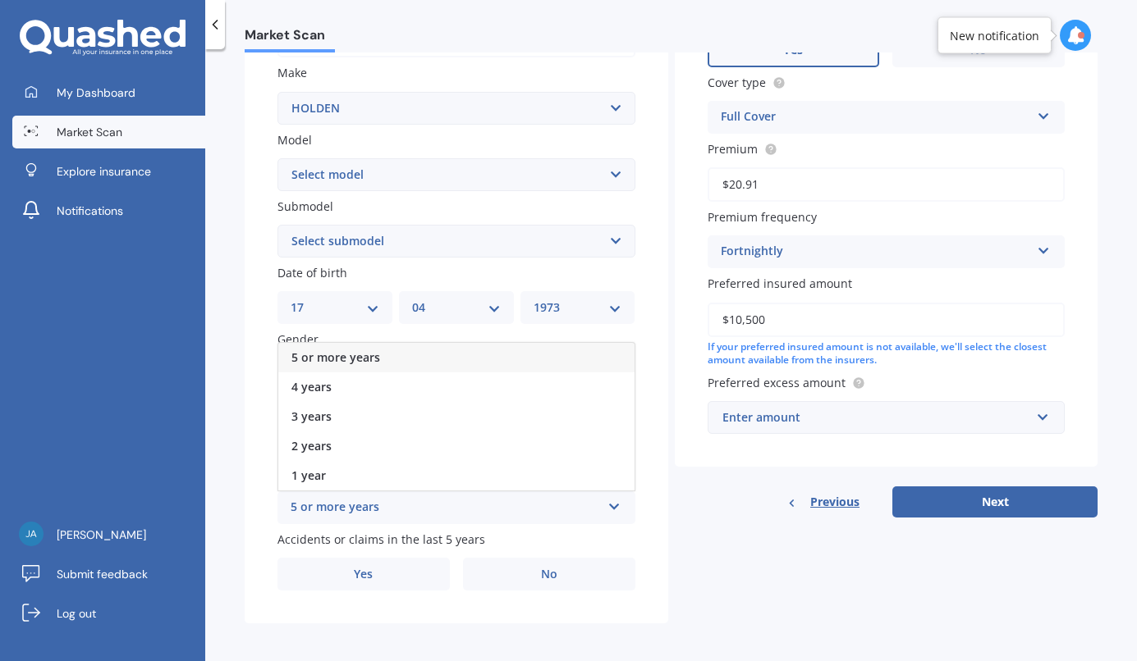
click at [420, 501] on div "5 or more years 5 or more years 4 years 3 years 2 years 1 year" at bounding box center [456, 508] width 358 height 33
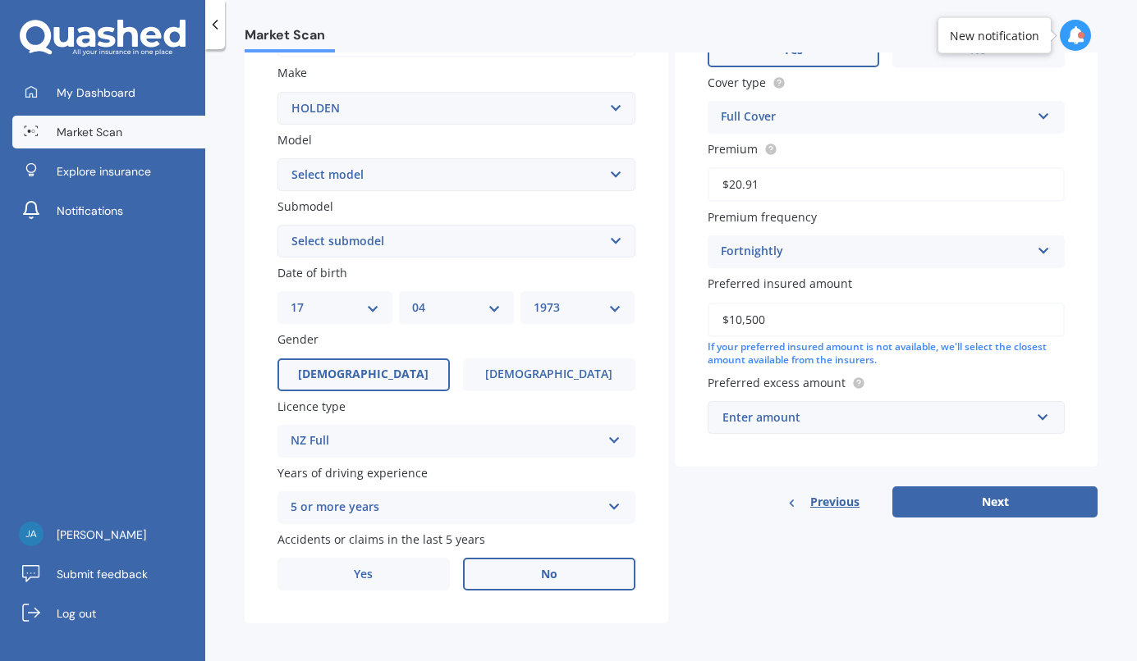
click at [505, 574] on label "No" at bounding box center [549, 574] width 172 height 33
click at [0, 0] on input "No" at bounding box center [0, 0] width 0 height 0
click at [856, 422] on div "Enter amount" at bounding box center [876, 418] width 309 height 18
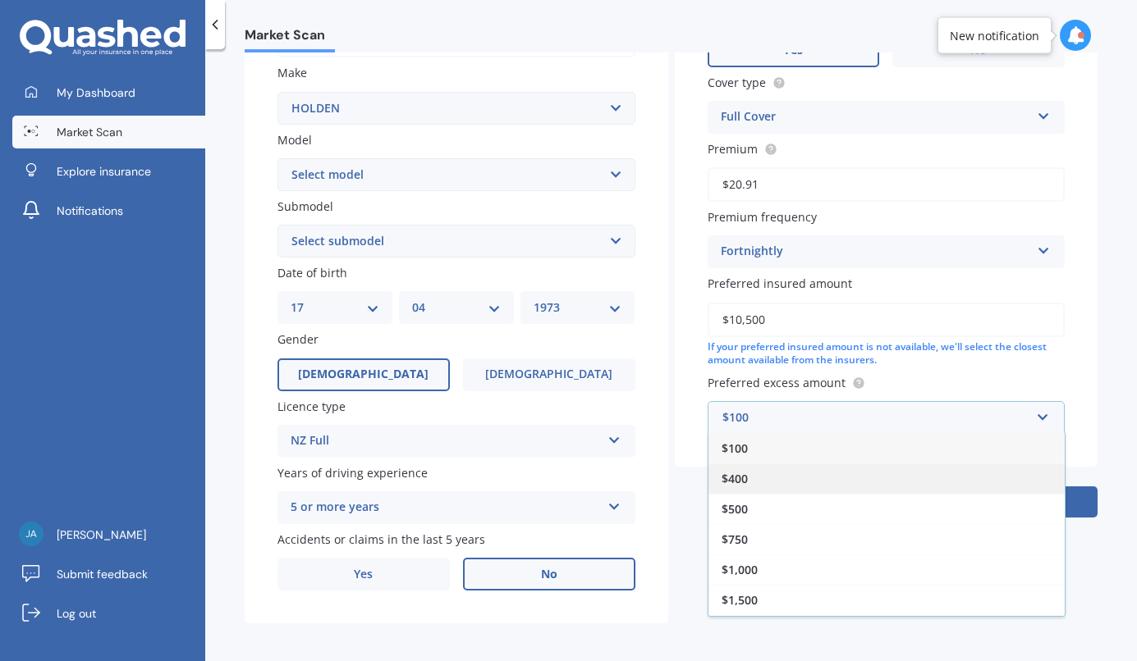
click at [826, 488] on div "$400" at bounding box center [886, 479] width 356 height 30
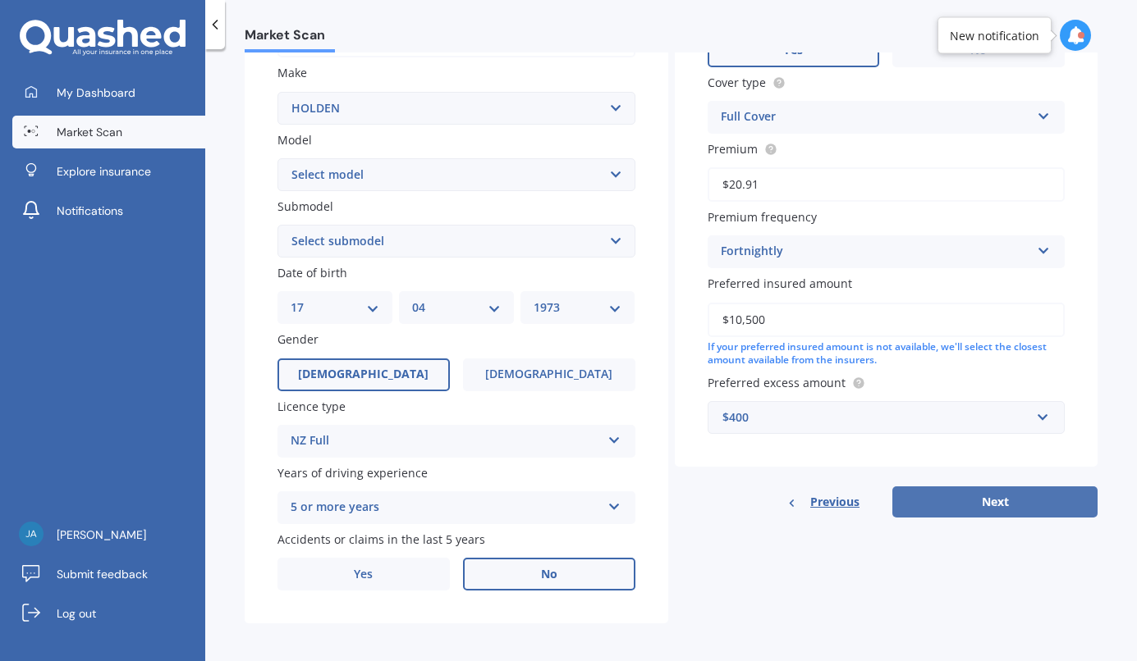
click at [932, 497] on button "Next" at bounding box center [994, 502] width 205 height 31
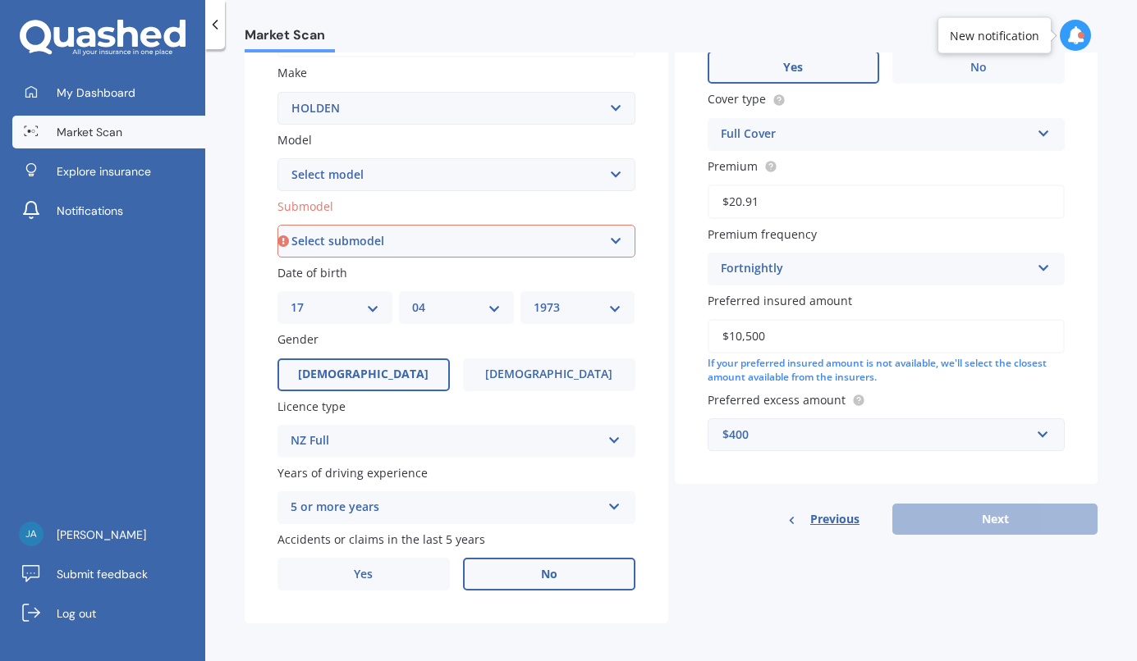
click at [431, 246] on select "Select submodel 2.8 Turbo Diesel 3.0 Turbo Diesel 2WD 3.0 Turbo Diesel 4WD LS L…" at bounding box center [456, 241] width 358 height 33
click at [421, 247] on select "Select submodel 2.8 Turbo Diesel 3.0 Turbo Diesel 2WD 3.0 Turbo Diesel 4WD LS L…" at bounding box center [456, 241] width 358 height 33
select select "LT 2.8 DIESEL"
click at [277, 227] on select "Select submodel 2.8 Turbo Diesel 3.0 Turbo Diesel 2WD 3.0 Turbo Diesel 4WD LS L…" at bounding box center [456, 241] width 358 height 33
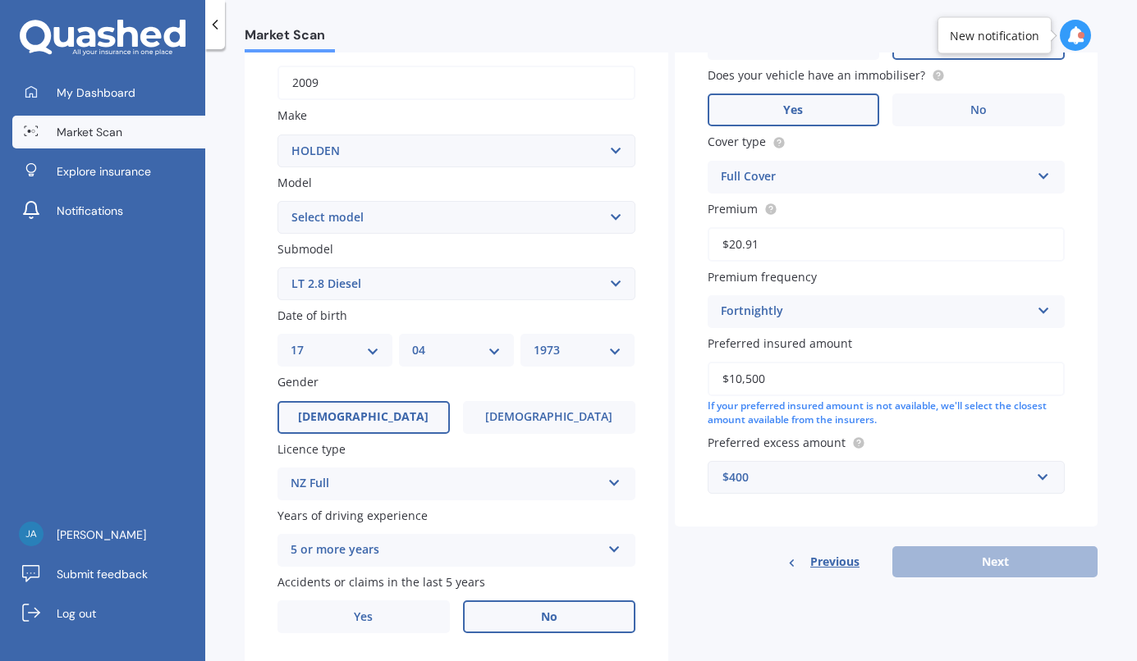
scroll to position [112, 0]
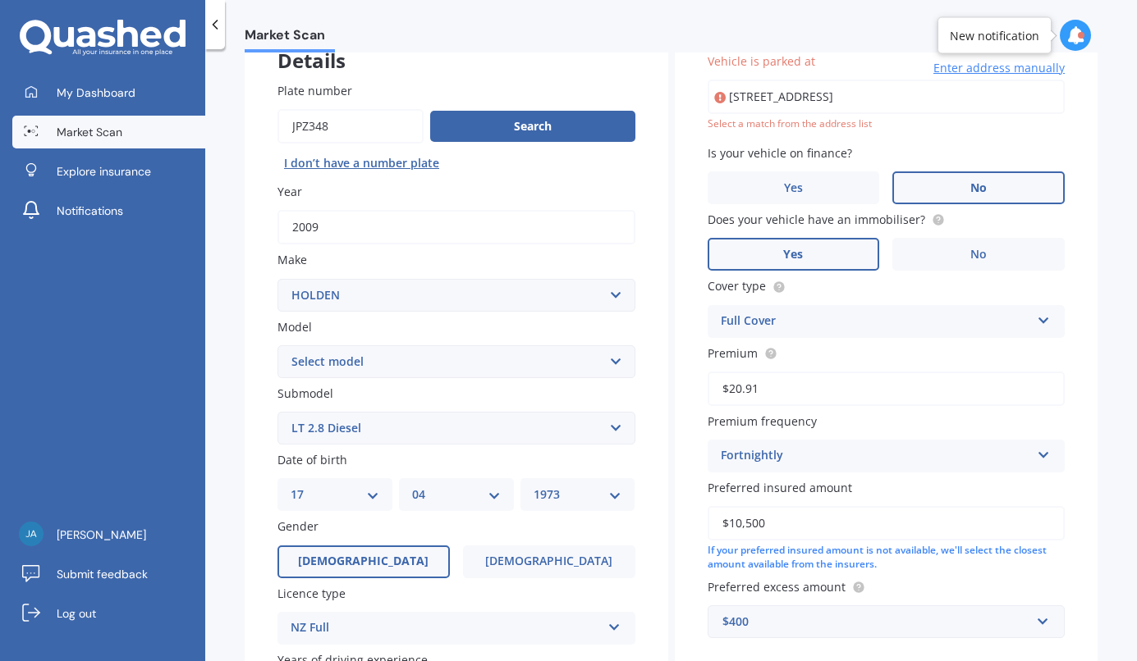
type input "[STREET_ADDRESS]"
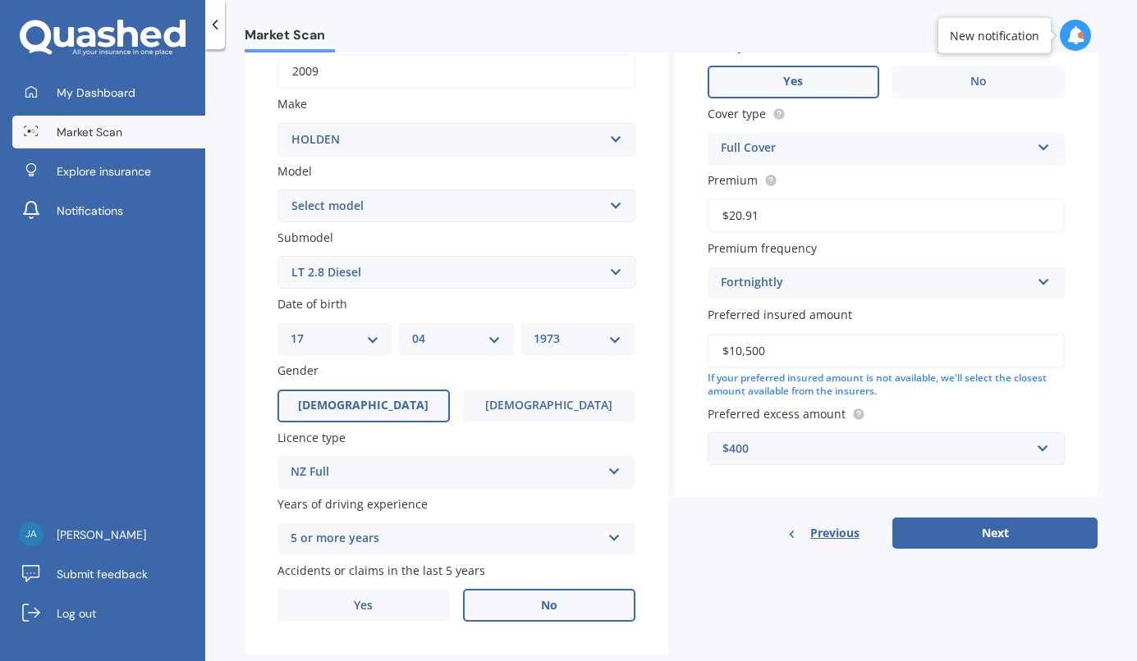
scroll to position [276, 0]
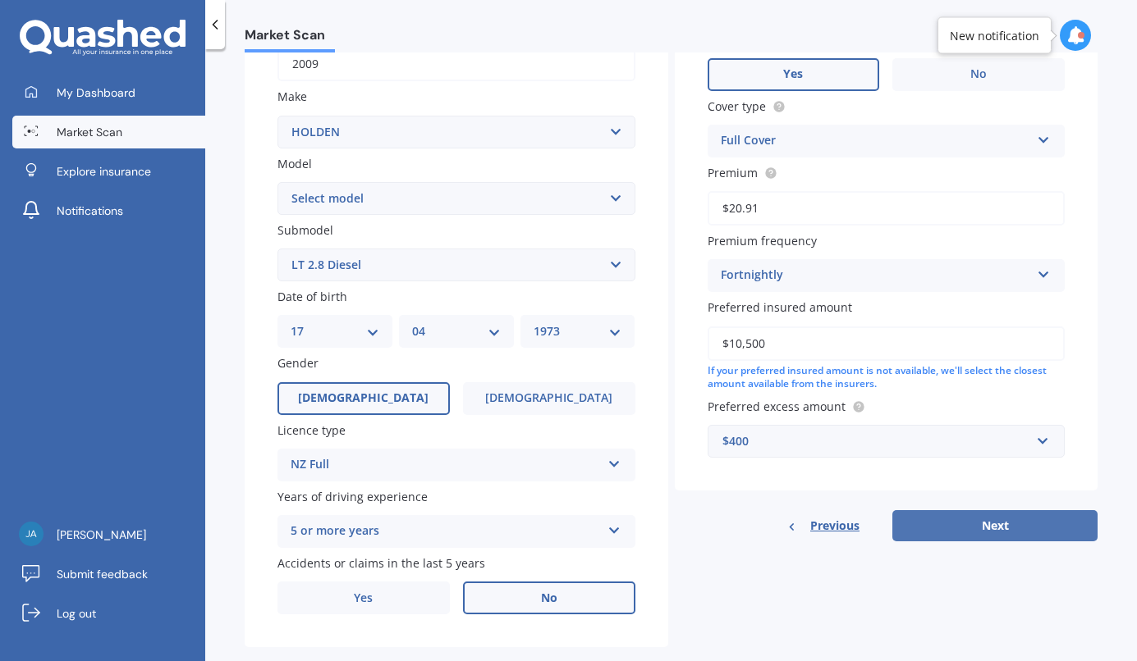
click at [1005, 530] on button "Next" at bounding box center [994, 525] width 205 height 31
select select "17"
select select "04"
select select "1973"
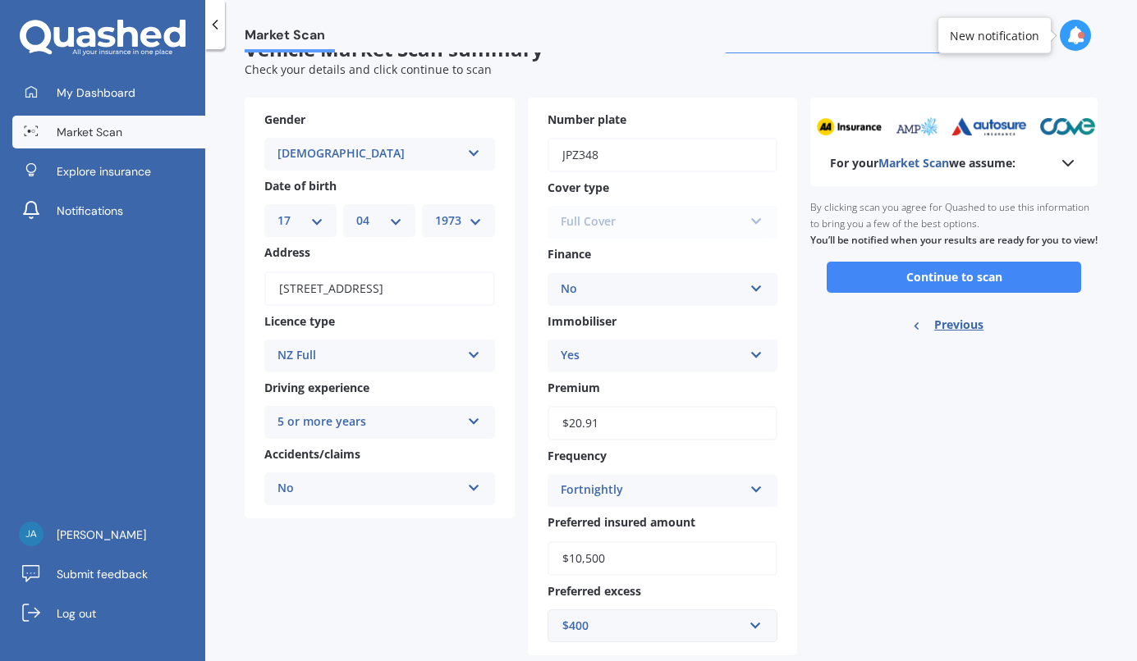
scroll to position [0, 0]
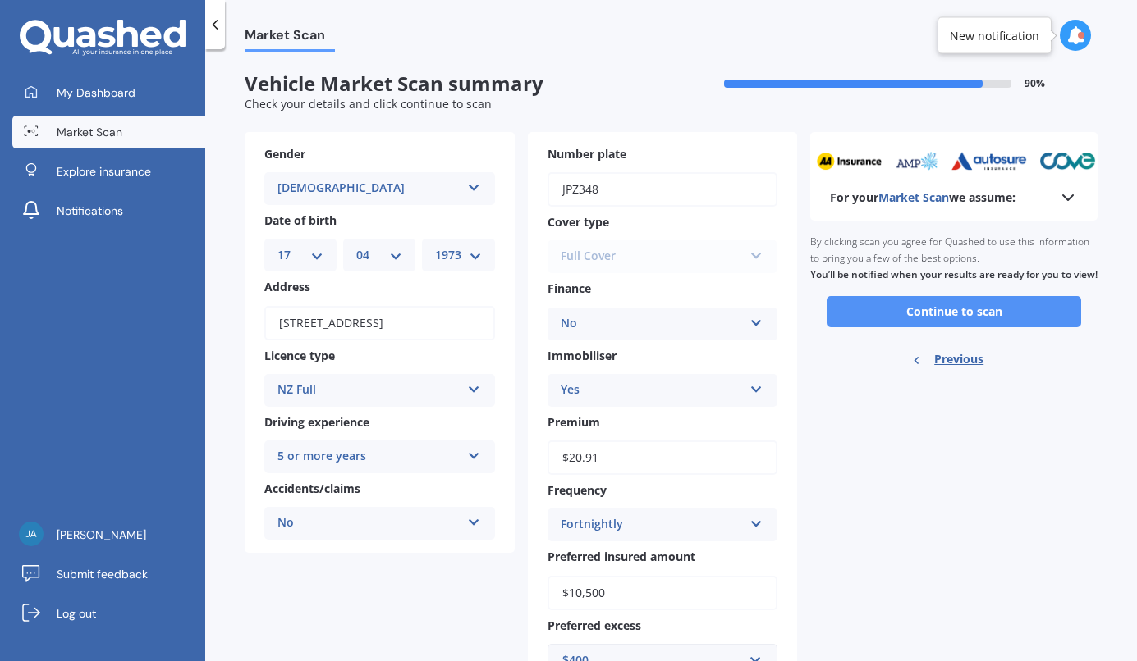
click at [968, 327] on button "Continue to scan" at bounding box center [953, 311] width 254 height 31
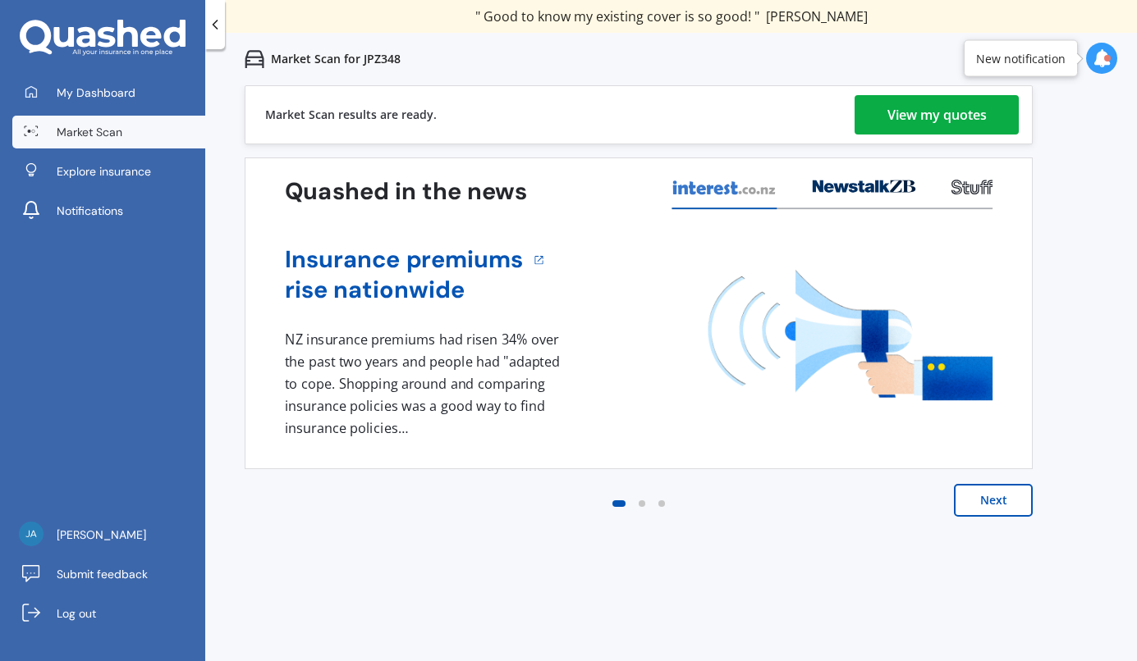
click at [903, 117] on div "View my quotes" at bounding box center [936, 114] width 99 height 39
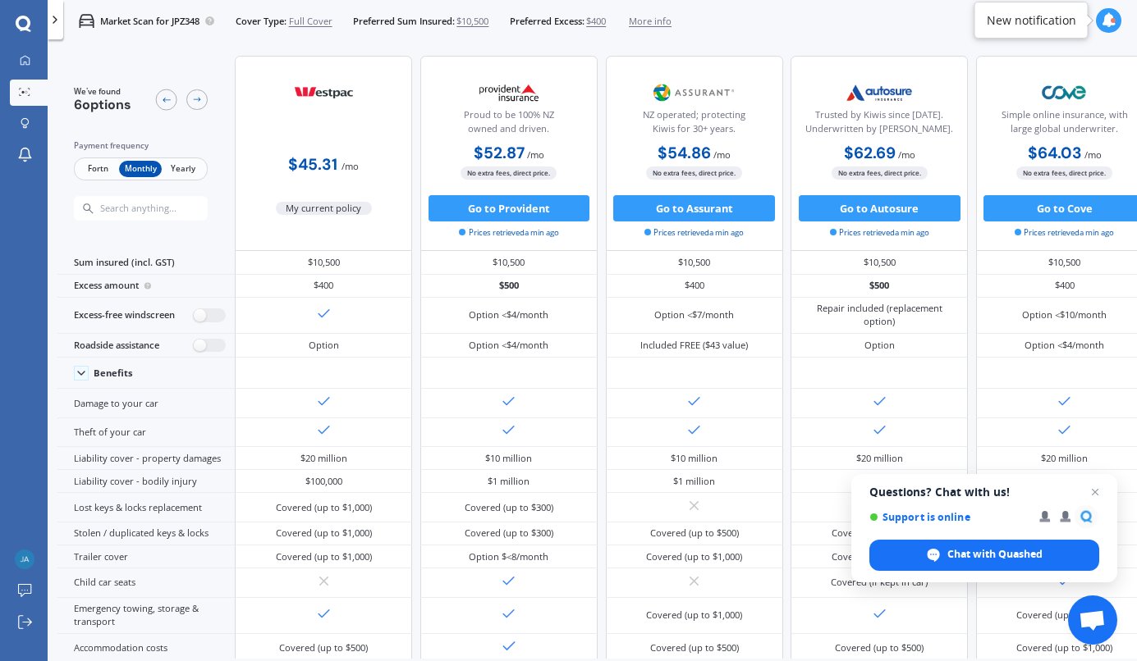
click at [104, 169] on span "Fortn" at bounding box center [97, 169] width 43 height 17
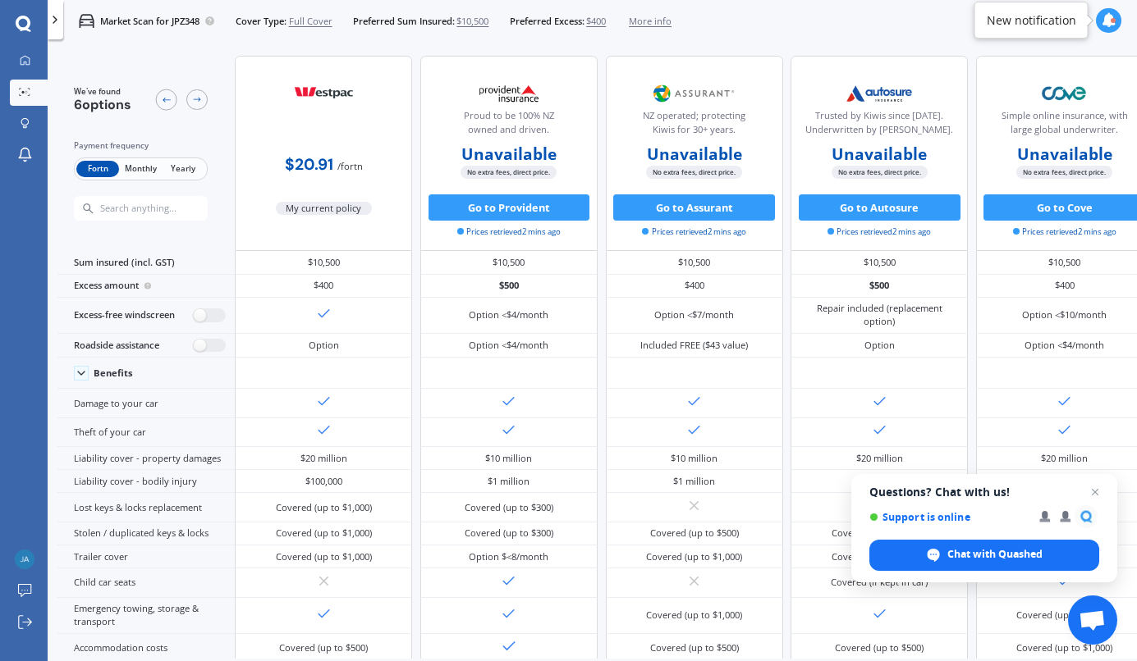
click at [143, 162] on span "Monthly" at bounding box center [140, 169] width 43 height 17
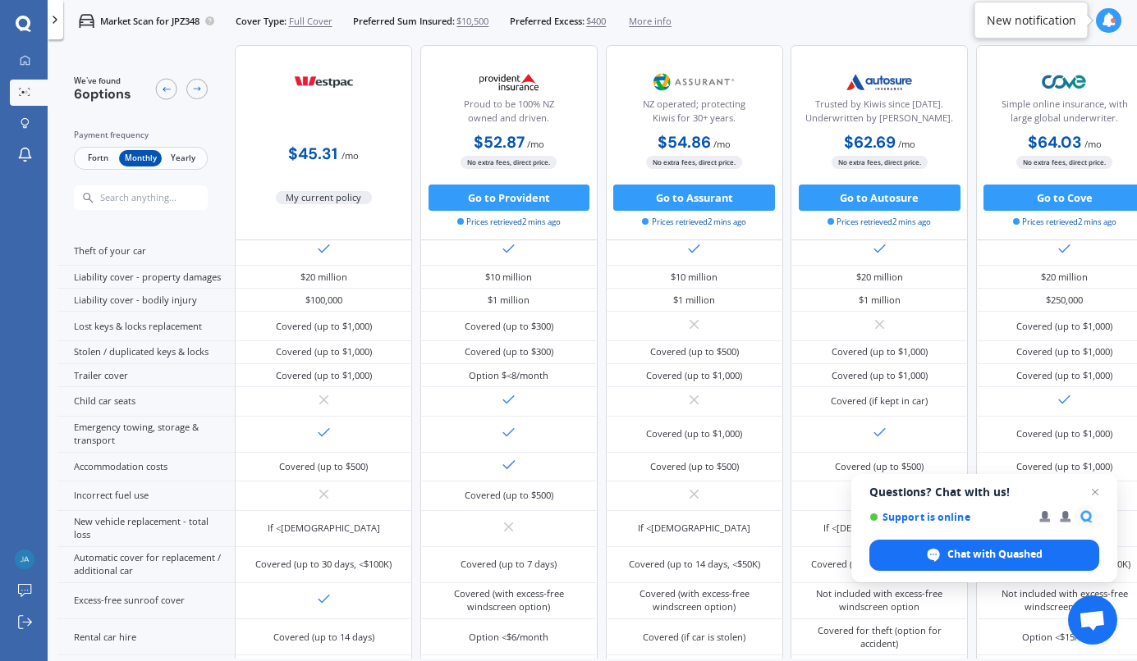
scroll to position [227, 0]
